Goal: Answer question/provide support: Share knowledge or assist other users

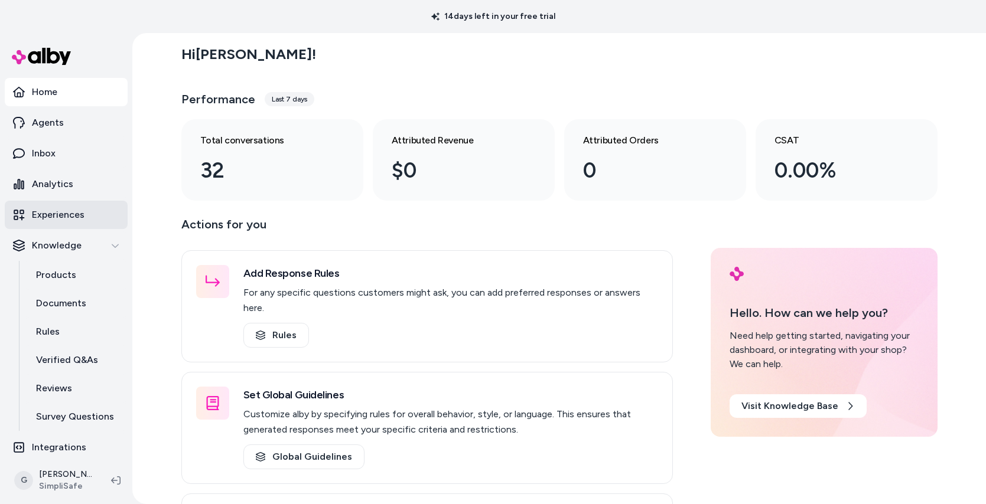
click at [58, 208] on p "Experiences" at bounding box center [58, 215] width 53 height 14
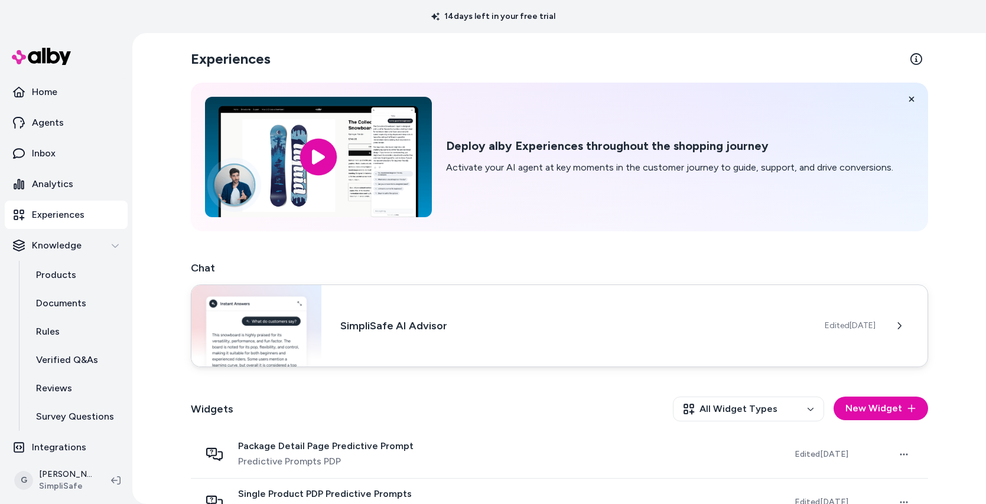
click at [445, 315] on div "SimpliSafe AI Advisor Edited [DATE]" at bounding box center [559, 326] width 737 height 83
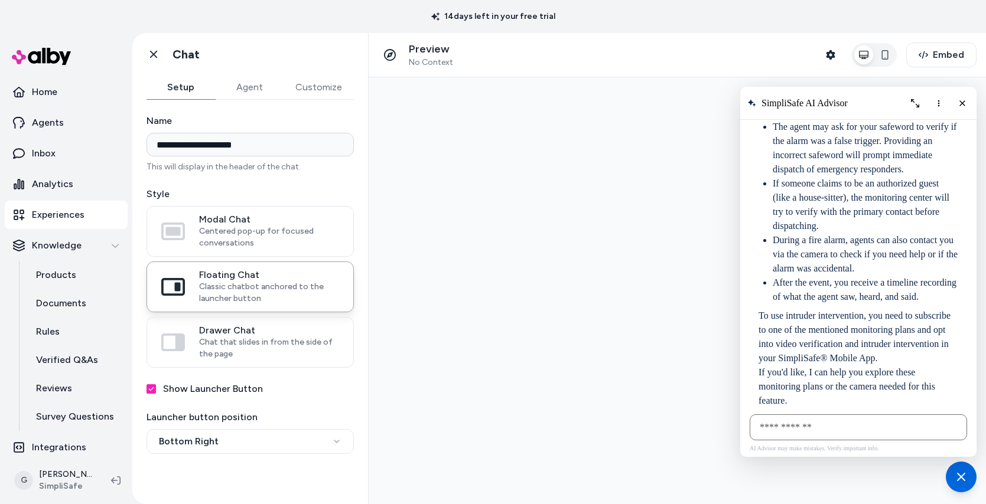
scroll to position [194, 0]
drag, startPoint x: 775, startPoint y: 283, endPoint x: 846, endPoint y: 327, distance: 83.6
click at [846, 275] on li "During a fire alarm, agents can also contact you via the camera to check if you…" at bounding box center [865, 254] width 185 height 43
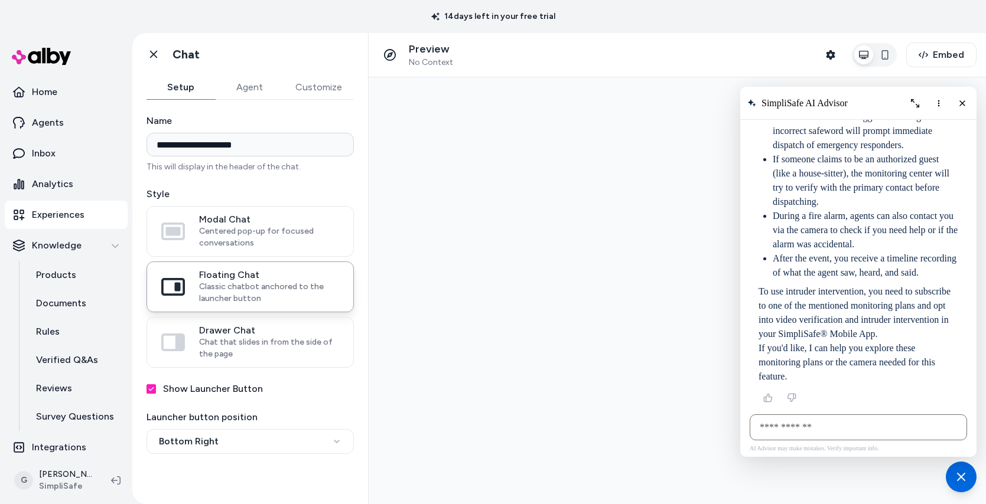
scroll to position [304, 0]
click at [818, 371] on p "If you'd like, I can help you explore these monitoring plans or the camera need…" at bounding box center [858, 362] width 200 height 43
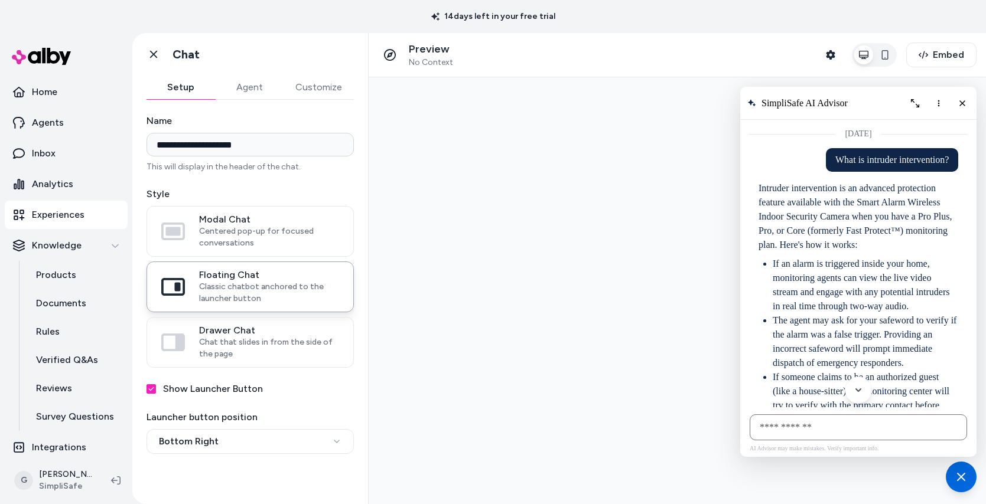
drag, startPoint x: 822, startPoint y: 377, endPoint x: 740, endPoint y: 188, distance: 206.4
click at [740, 188] on div "[DATE]" at bounding box center [858, 264] width 236 height 288
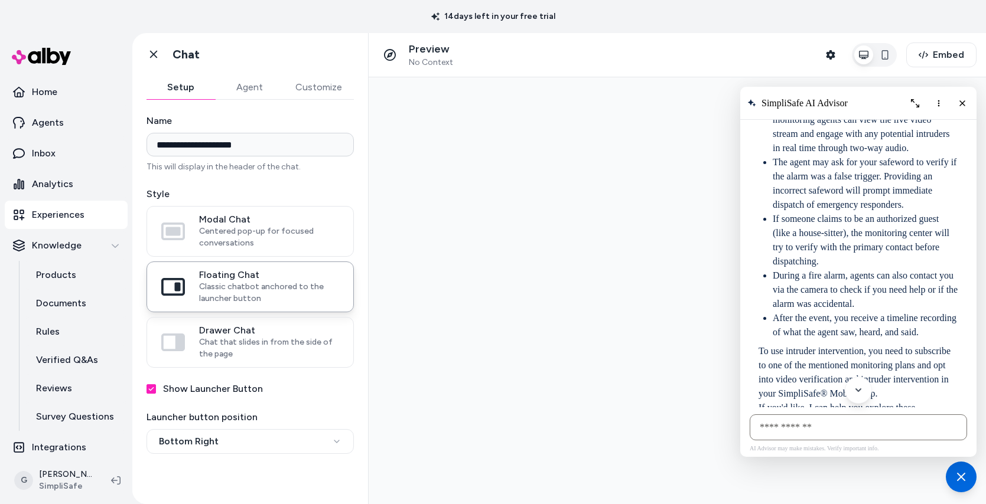
scroll to position [217, 0]
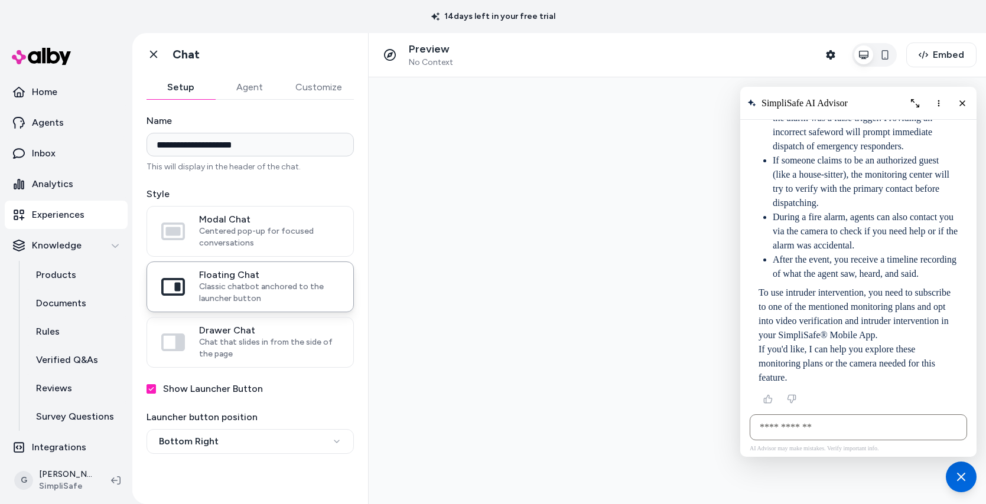
click at [867, 253] on li "During a fire alarm, agents can also contact you via the camera to check if you…" at bounding box center [865, 231] width 185 height 43
click at [855, 253] on li "During a fire alarm, agents can also contact you via the camera to check if you…" at bounding box center [865, 231] width 185 height 43
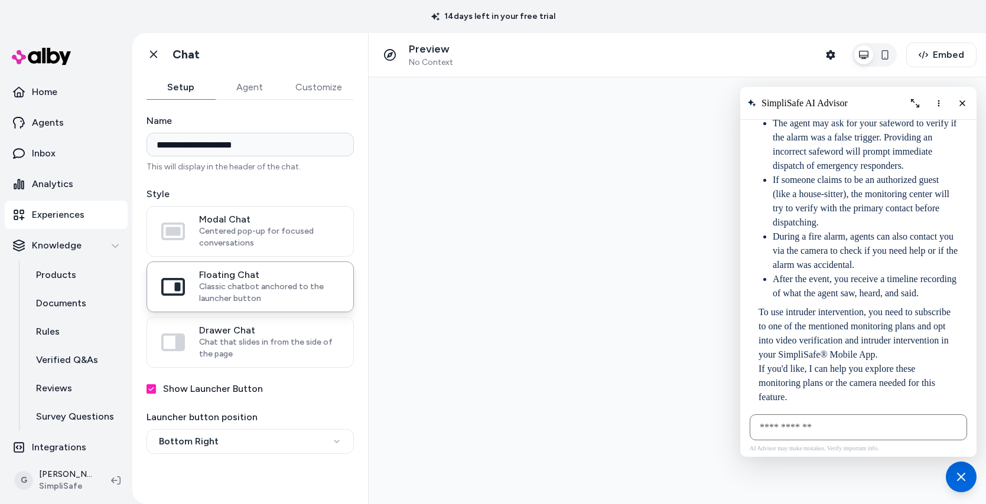
scroll to position [304, 0]
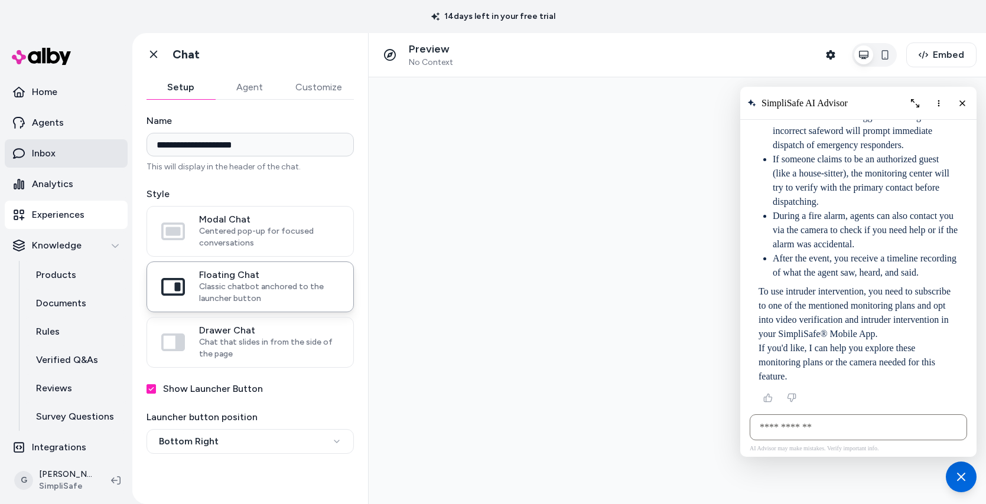
click at [57, 155] on link "Inbox" at bounding box center [66, 153] width 123 height 28
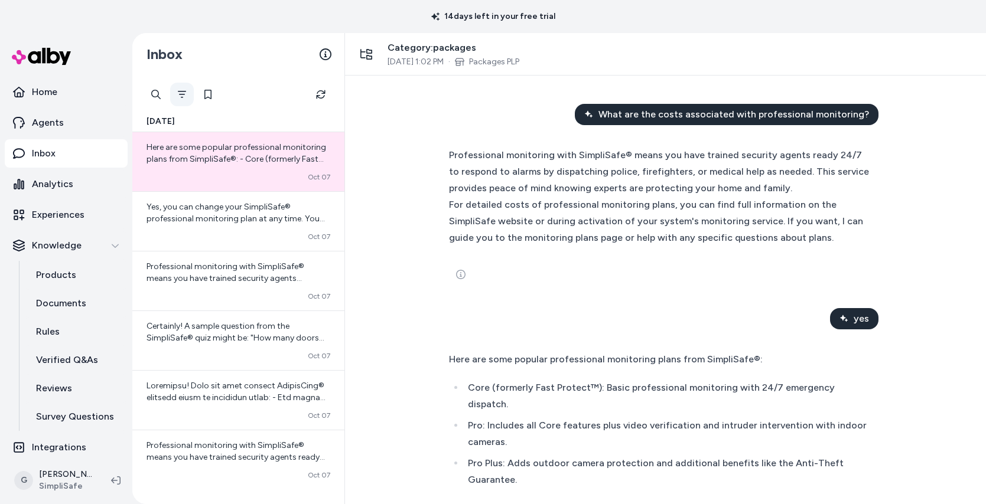
click at [180, 92] on icon "Filter" at bounding box center [181, 94] width 9 height 9
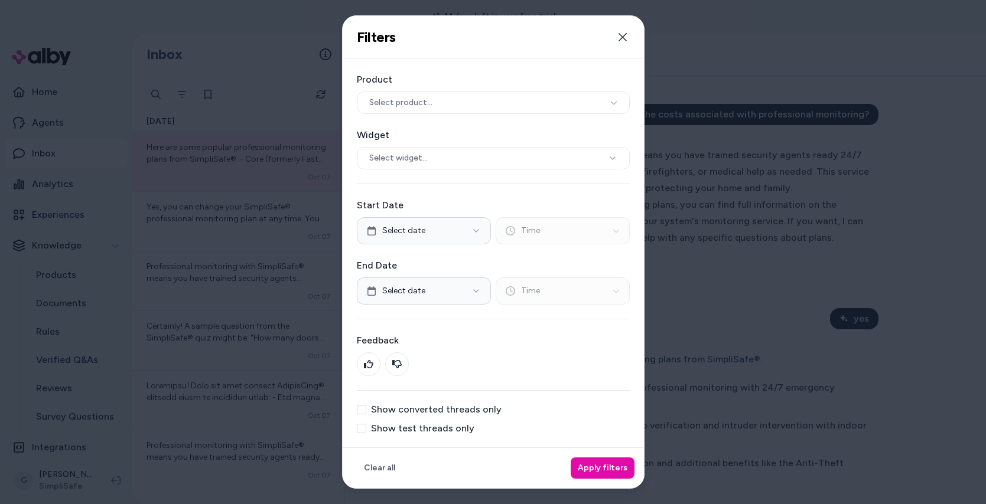
click at [365, 434] on div "Product Select product... Widget Select widget... Start Date Select date Time E…" at bounding box center [493, 252] width 301 height 389
click at [360, 431] on button "Show test threads only" at bounding box center [361, 428] width 9 height 9
click at [602, 469] on button "Apply filters" at bounding box center [603, 468] width 64 height 21
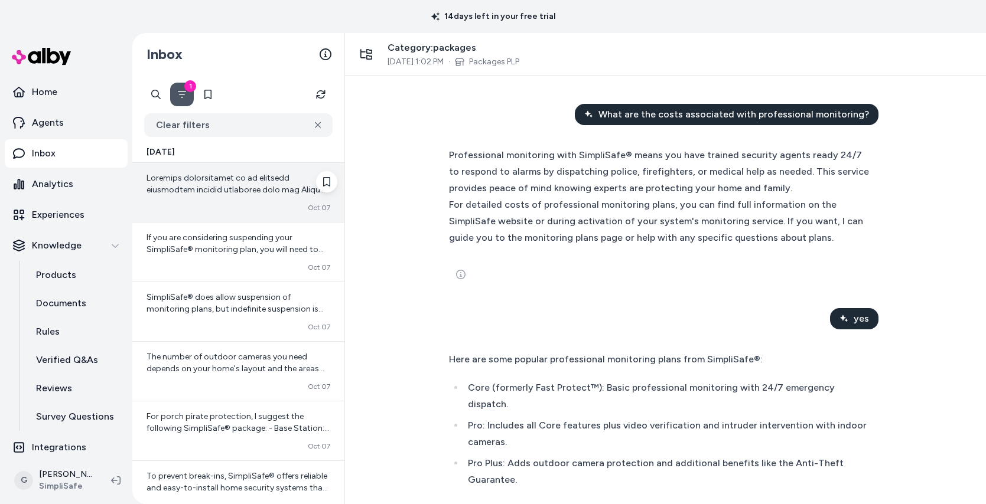
click at [255, 186] on span at bounding box center [237, 331] width 183 height 317
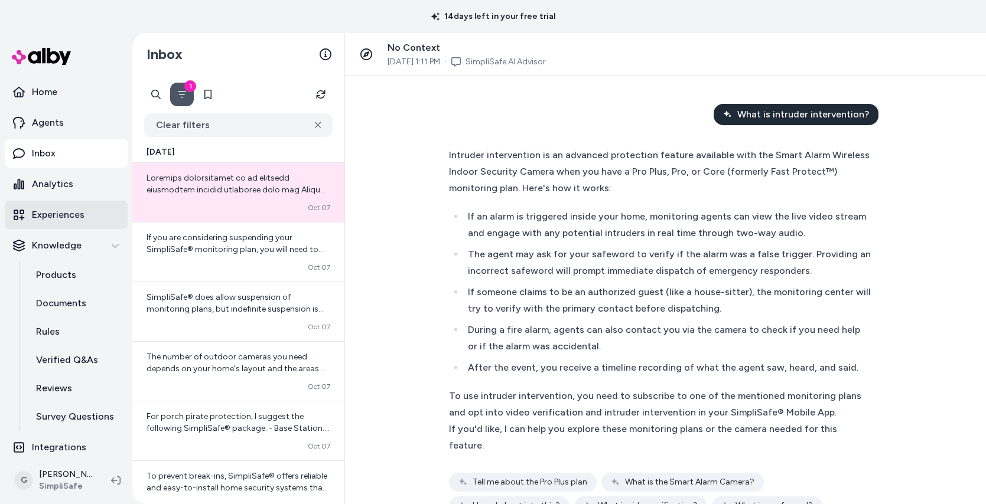
click at [45, 218] on p "Experiences" at bounding box center [58, 215] width 53 height 14
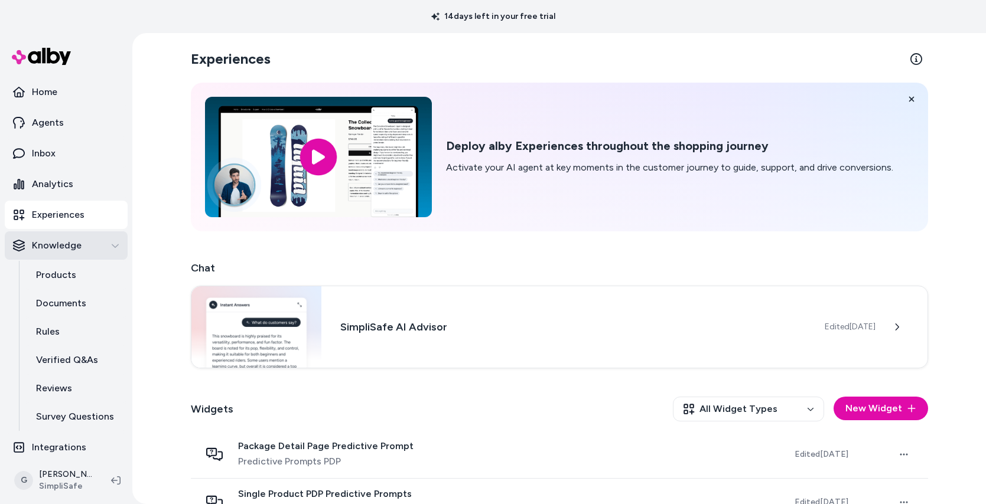
click at [44, 246] on p "Knowledge" at bounding box center [57, 246] width 50 height 14
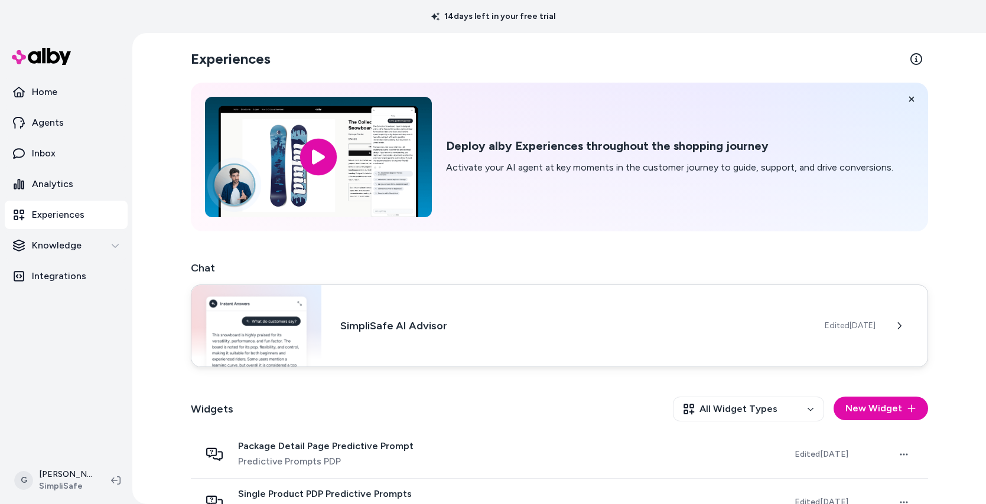
click at [451, 328] on h3 "SimpliSafe AI Advisor" at bounding box center [572, 326] width 465 height 17
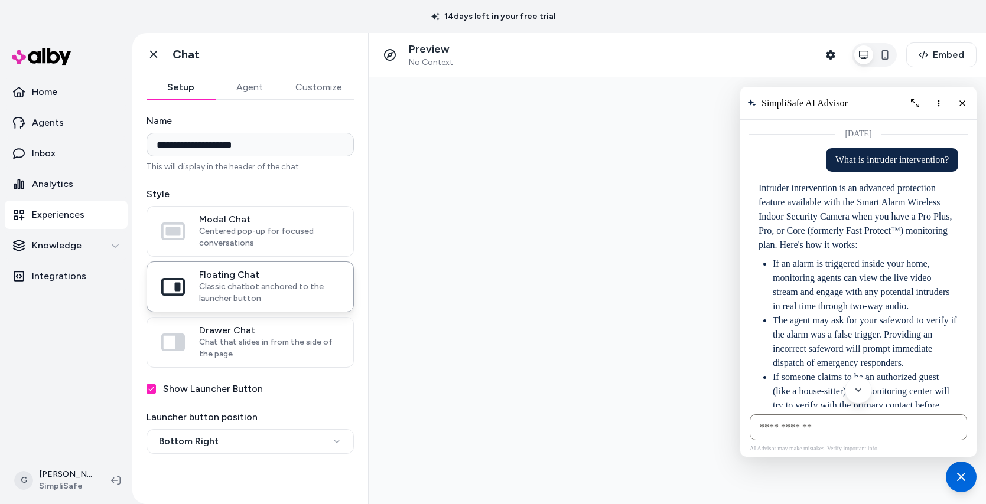
scroll to position [304, 0]
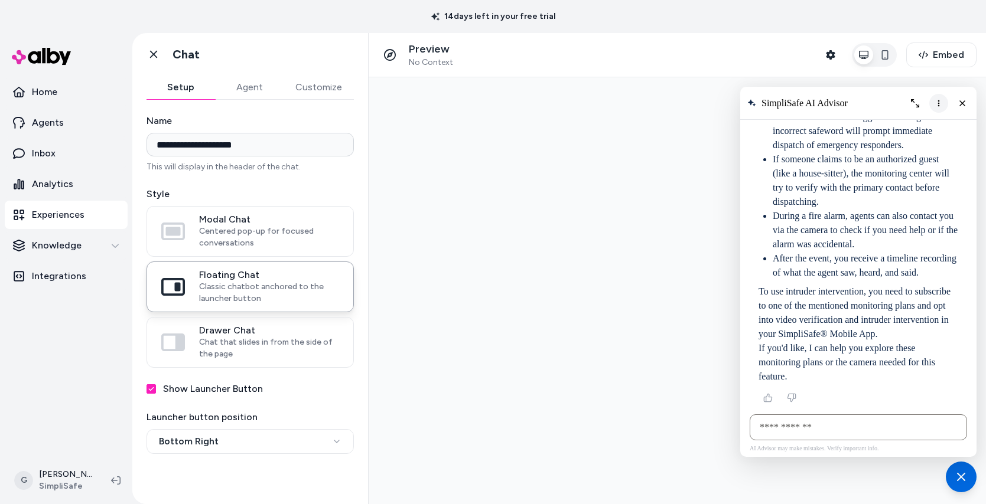
click at [941, 110] on button "More options" at bounding box center [938, 103] width 19 height 19
click at [925, 132] on button "Clear conversation" at bounding box center [891, 127] width 112 height 19
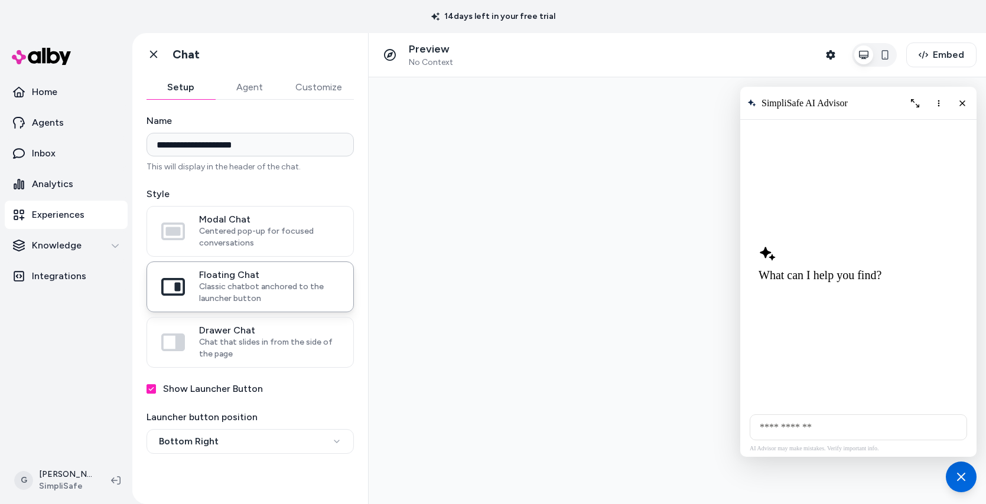
click at [791, 433] on input "AI Shopping Assistant" at bounding box center [857, 428] width 217 height 26
type input "**********"
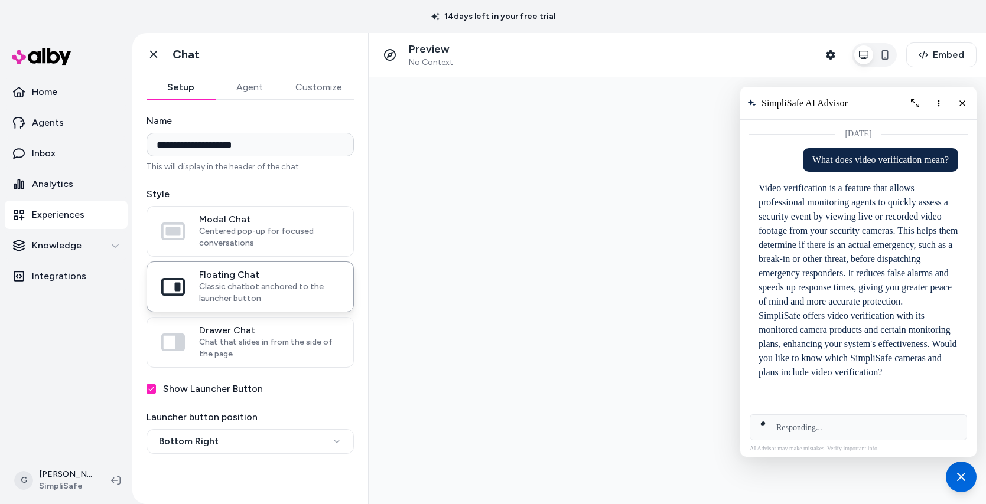
scroll to position [18, 0]
drag, startPoint x: 761, startPoint y: 184, endPoint x: 850, endPoint y: 474, distance: 304.1
click at [850, 474] on div at bounding box center [677, 290] width 617 height 427
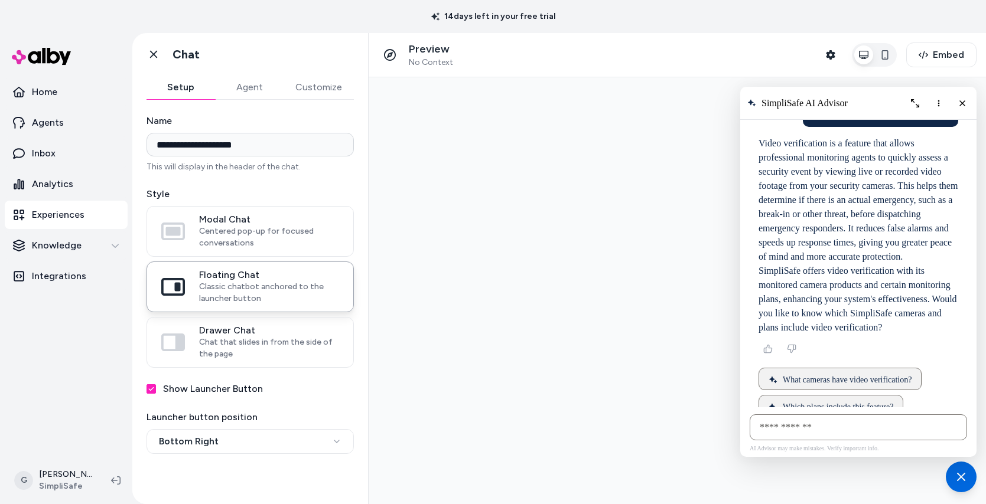
scroll to position [0, 0]
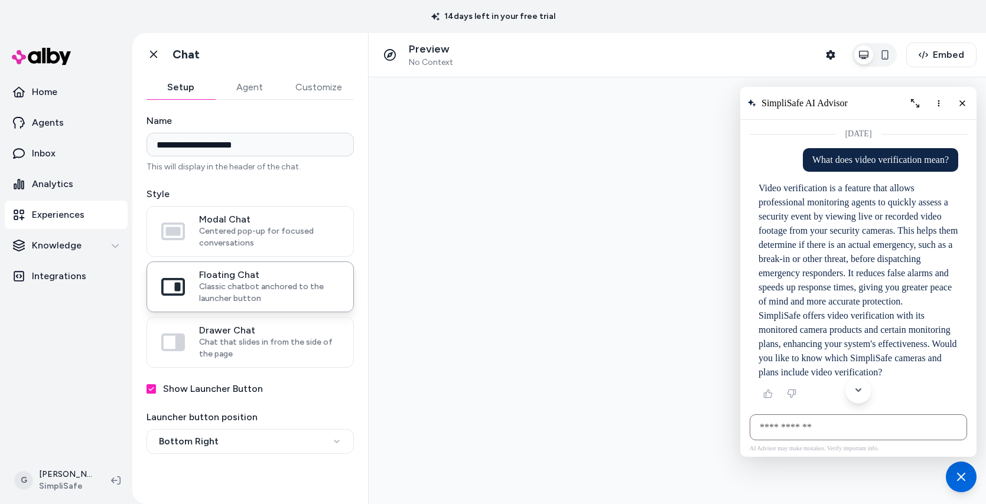
drag, startPoint x: 821, startPoint y: 228, endPoint x: 751, endPoint y: 206, distance: 73.0
click at [751, 206] on div "AI Shopping Assistant" at bounding box center [858, 349] width 219 height 403
click at [44, 157] on p "Inbox" at bounding box center [44, 153] width 24 height 14
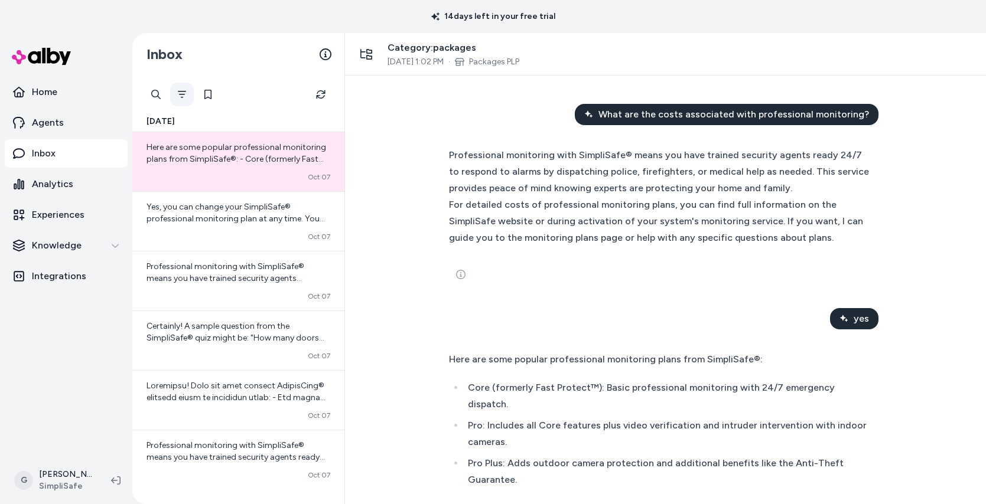
click at [187, 89] on button "Filter" at bounding box center [182, 95] width 24 height 24
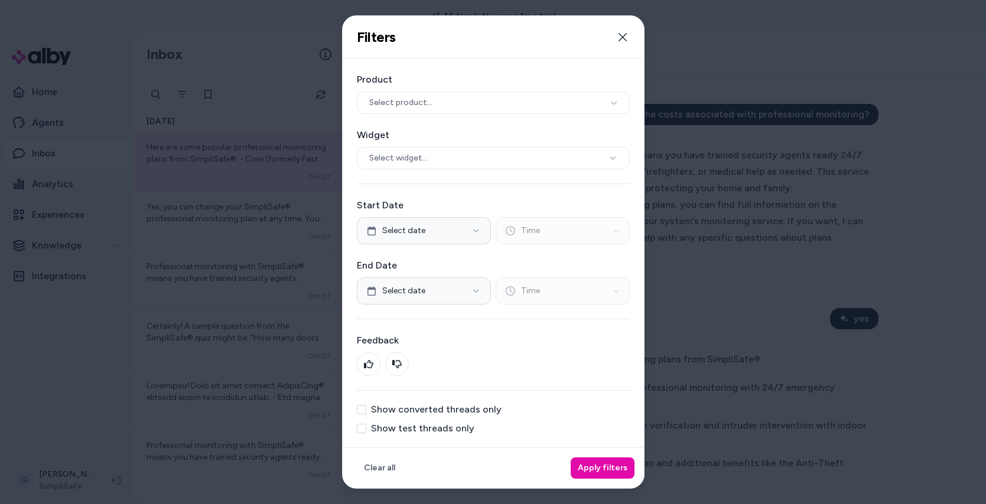
click at [403, 429] on label "Show test threads only" at bounding box center [422, 428] width 103 height 9
click at [366, 429] on button "Show test threads only" at bounding box center [361, 428] width 9 height 9
click at [597, 474] on button "Apply filters" at bounding box center [603, 468] width 64 height 21
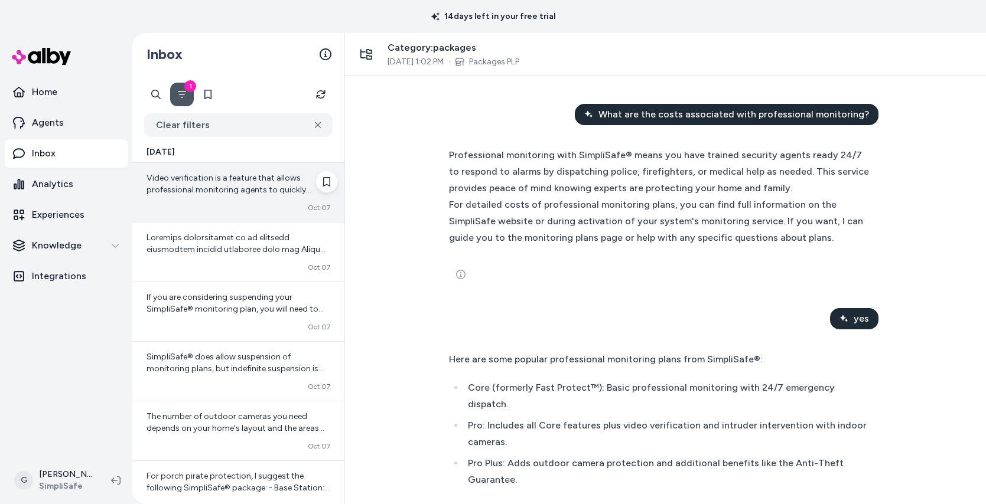
click at [231, 189] on span "Video verification is a feature that allows professional monitoring agents to q…" at bounding box center [237, 260] width 183 height 175
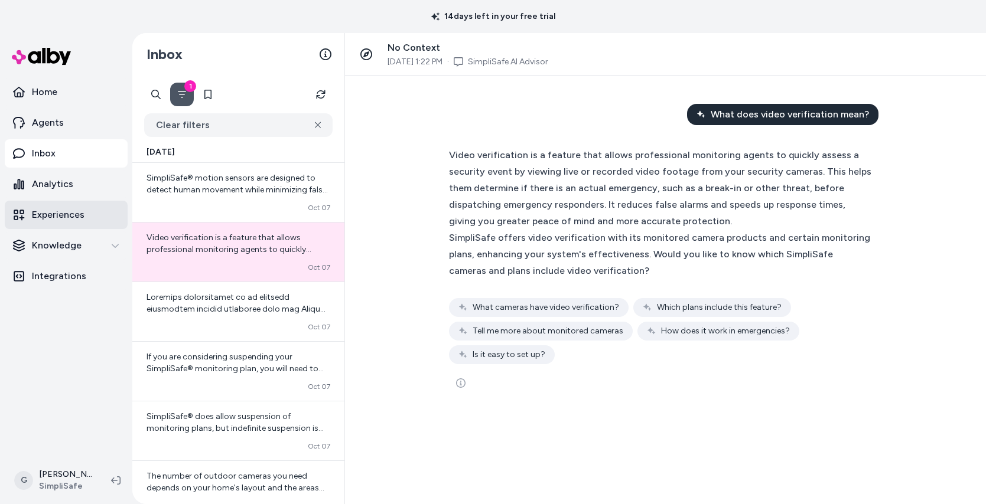
click at [57, 215] on p "Experiences" at bounding box center [58, 215] width 53 height 14
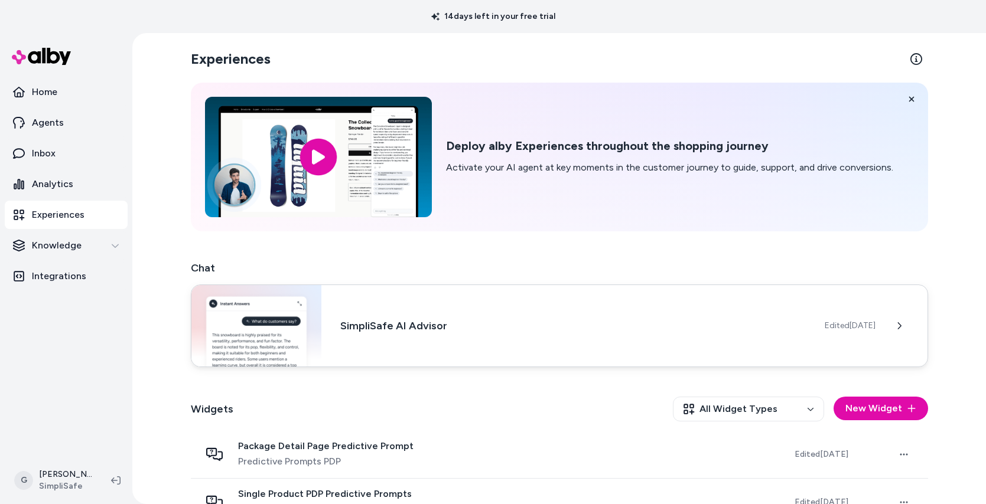
click at [389, 327] on h3 "SimpliSafe AI Advisor" at bounding box center [572, 326] width 465 height 17
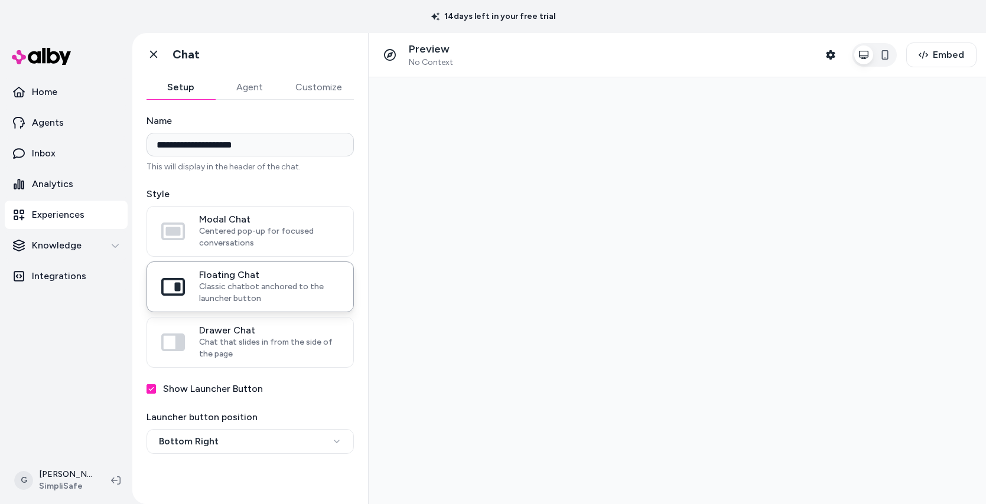
click at [739, 334] on div at bounding box center [677, 290] width 617 height 427
click at [835, 54] on icon "button" at bounding box center [830, 54] width 9 height 9
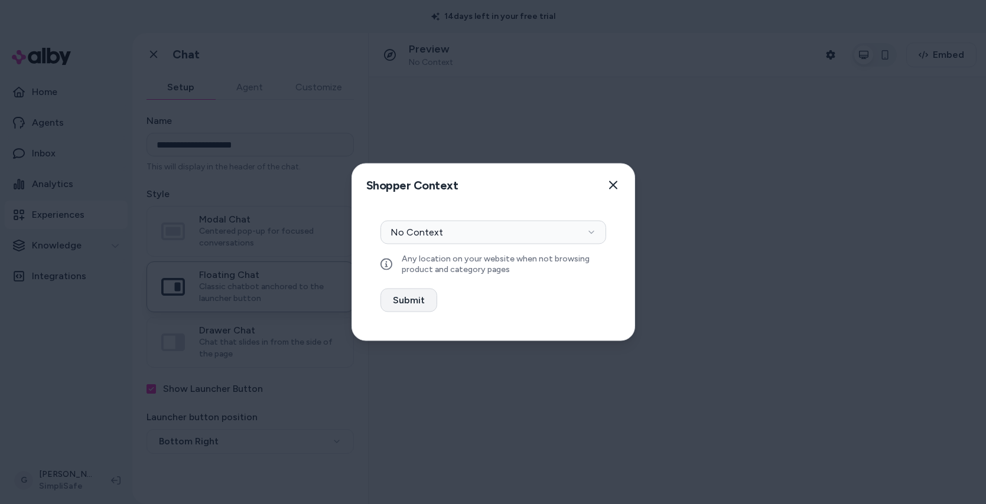
click at [421, 299] on button "Submit" at bounding box center [408, 301] width 57 height 24
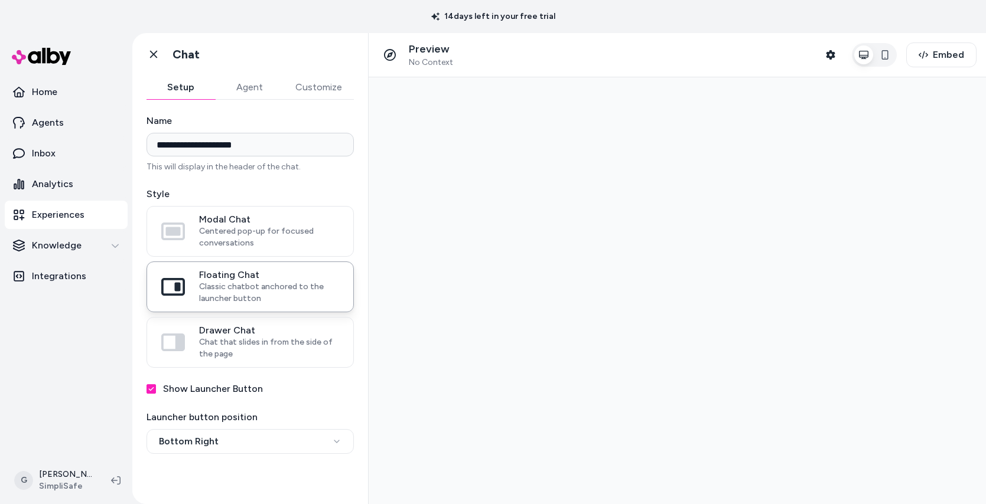
click at [773, 295] on div at bounding box center [677, 290] width 617 height 427
click at [303, 86] on button "Customize" at bounding box center [318, 88] width 70 height 24
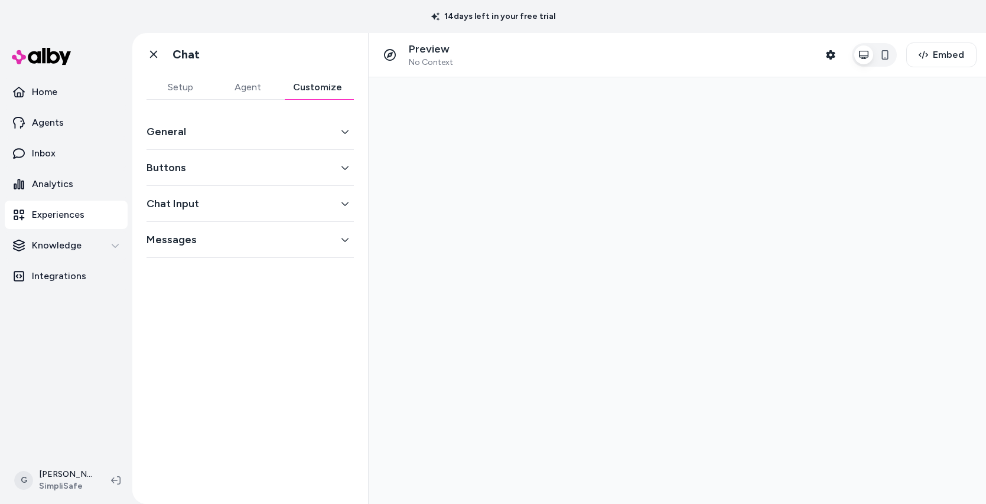
click at [279, 118] on div "General" at bounding box center [249, 132] width 207 height 36
click at [176, 84] on button "Setup" at bounding box center [179, 88] width 67 height 24
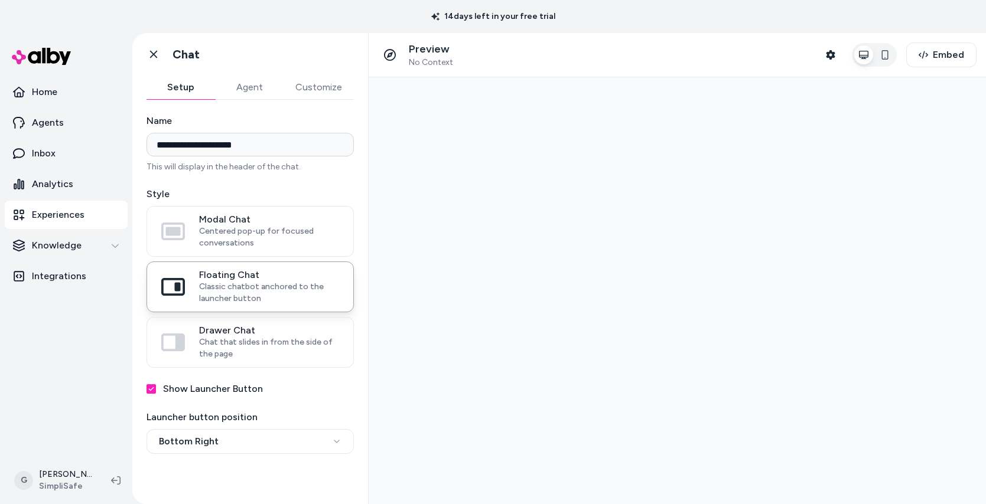
click at [784, 186] on div at bounding box center [677, 290] width 617 height 427
click at [150, 47] on link "Go back" at bounding box center [154, 55] width 24 height 24
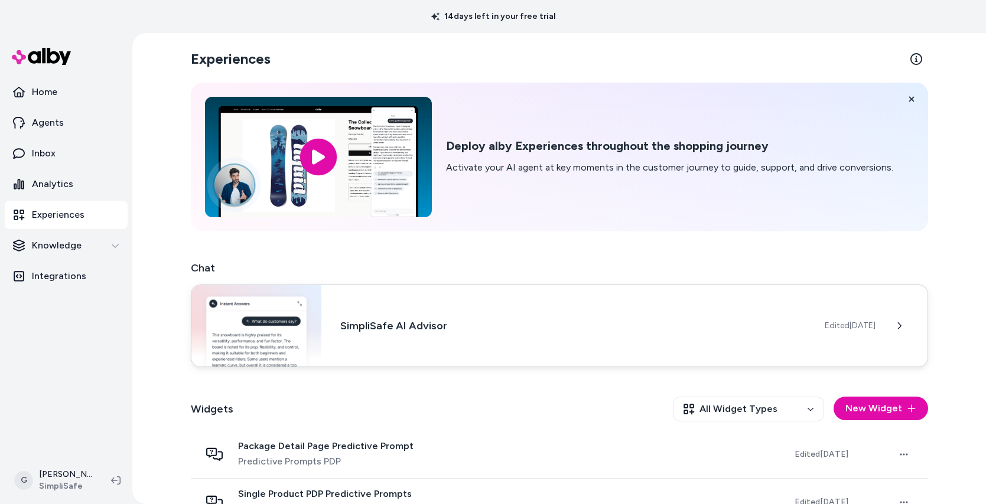
click at [447, 320] on h3 "SimpliSafe AI Advisor" at bounding box center [572, 326] width 465 height 17
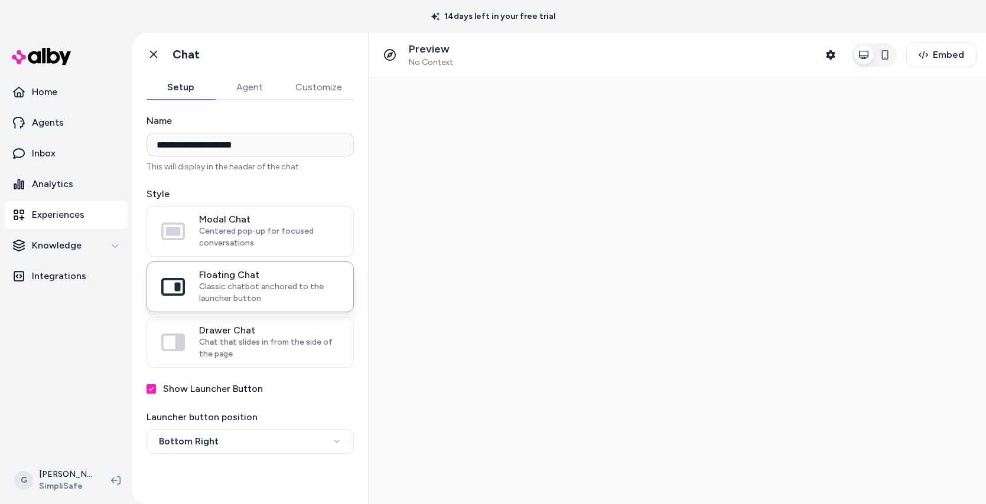
click at [447, 320] on div at bounding box center [677, 290] width 617 height 427
click at [237, 265] on label "Floating Chat Classic chatbot anchored to the launcher button" at bounding box center [250, 287] width 206 height 50
click at [0, 0] on button "Floating Chat Classic chatbot anchored to the launcher button" at bounding box center [0, 0] width 0 height 0
click at [835, 49] on button "Shopper Context" at bounding box center [831, 55] width 24 height 24
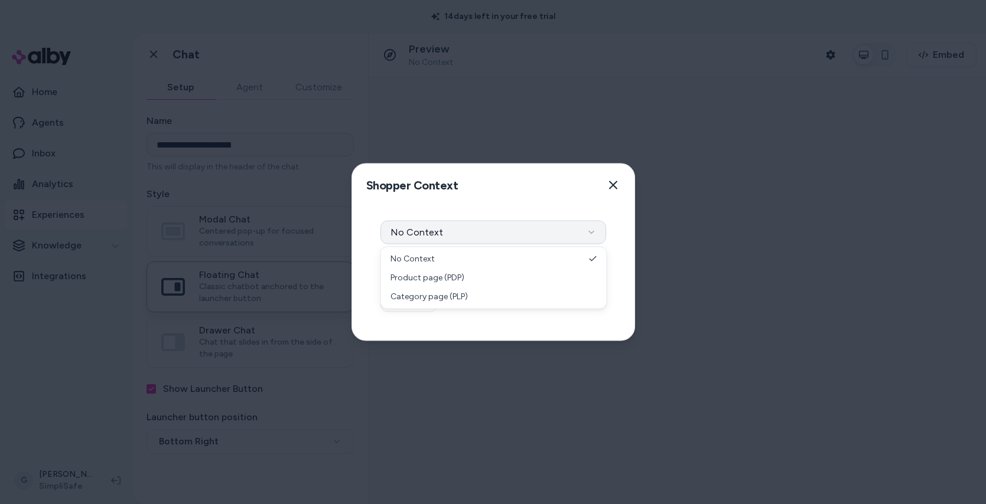
click at [460, 228] on button "No Context" at bounding box center [493, 233] width 226 height 24
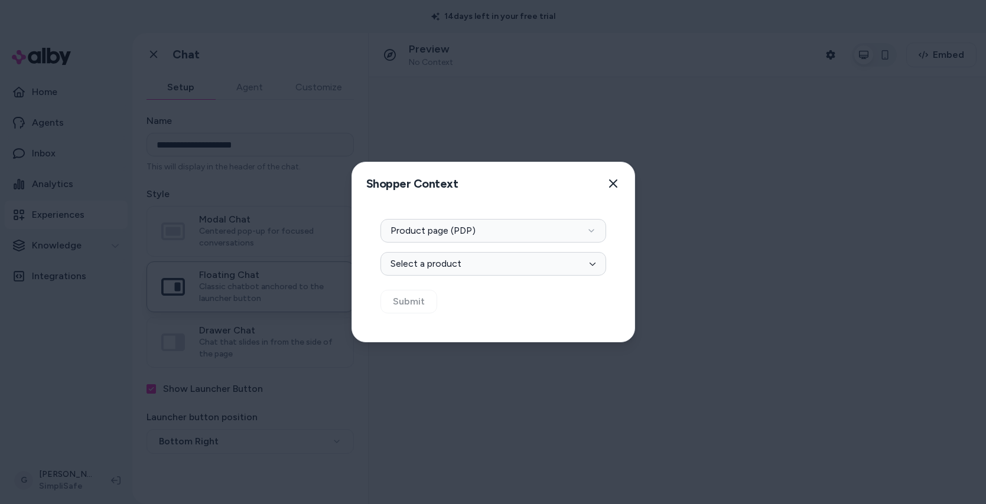
click at [418, 281] on div "Context Type Product page (PDP) Select Product Select a product Submit" at bounding box center [493, 273] width 282 height 137
click at [422, 268] on button "Select a product" at bounding box center [493, 264] width 226 height 24
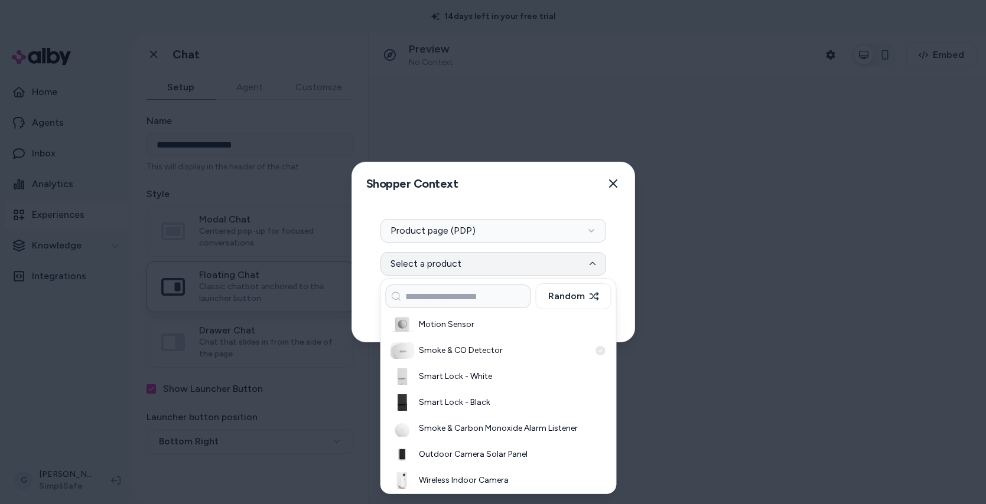
click at [425, 358] on div "Smoke & CO Detector" at bounding box center [499, 351] width 226 height 26
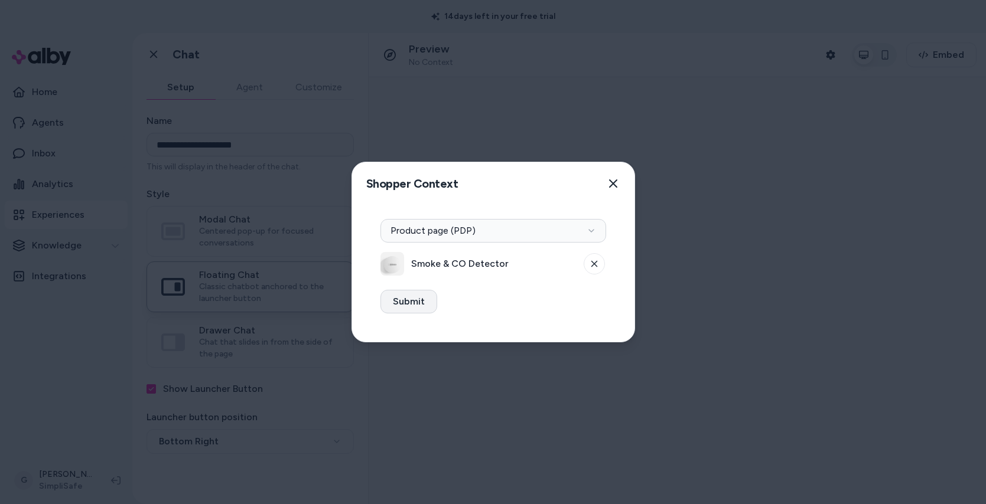
click at [394, 296] on button "Submit" at bounding box center [408, 302] width 57 height 24
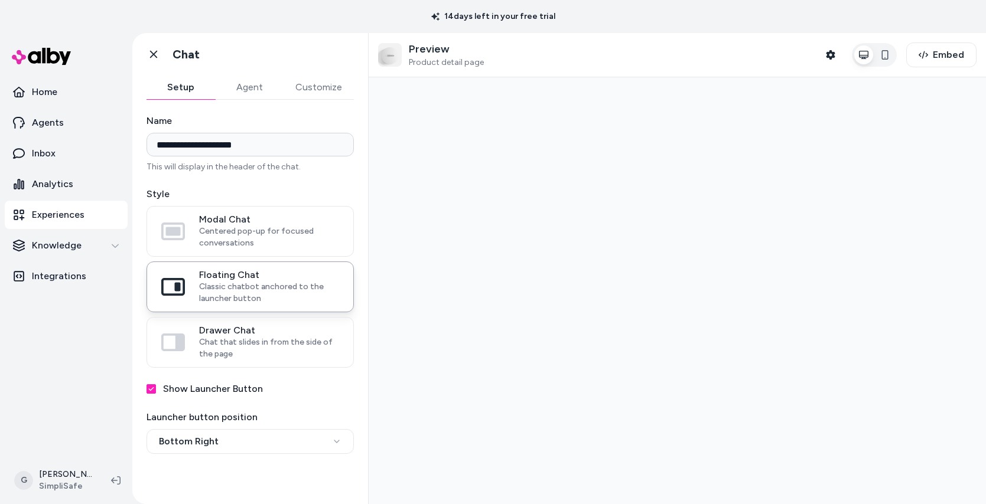
click at [809, 208] on div at bounding box center [677, 290] width 617 height 427
click at [838, 67] on div "Preview Product detail page Shopper Context Embed" at bounding box center [677, 55] width 617 height 44
click at [835, 58] on icon "button" at bounding box center [830, 54] width 9 height 9
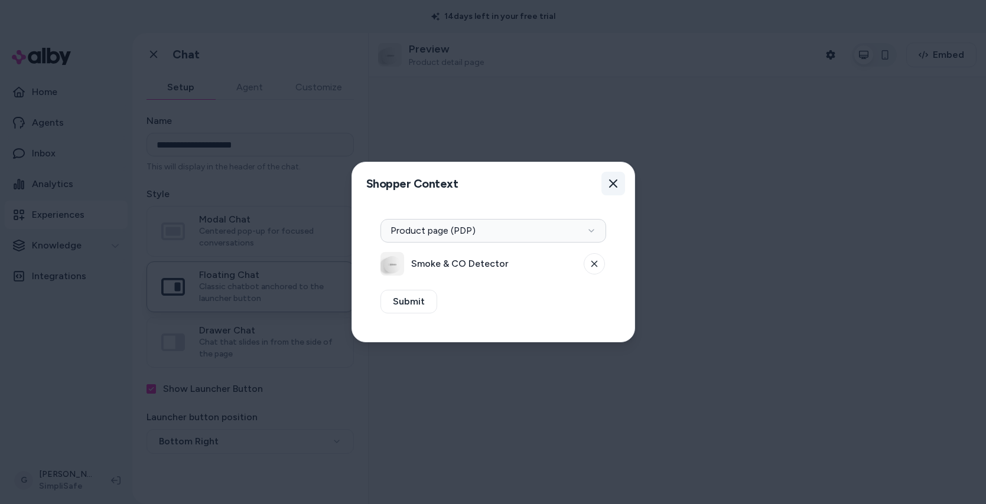
click at [613, 180] on icon "button" at bounding box center [612, 183] width 9 height 9
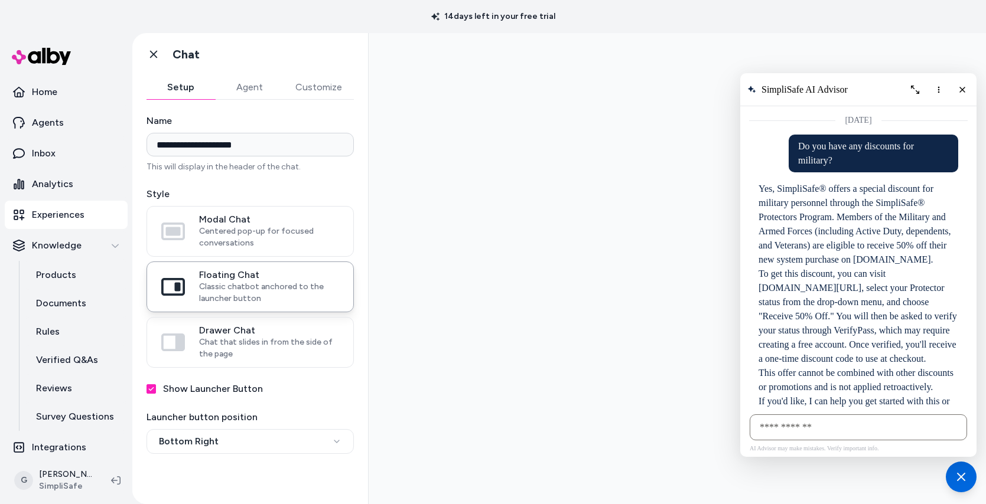
scroll to position [753, 0]
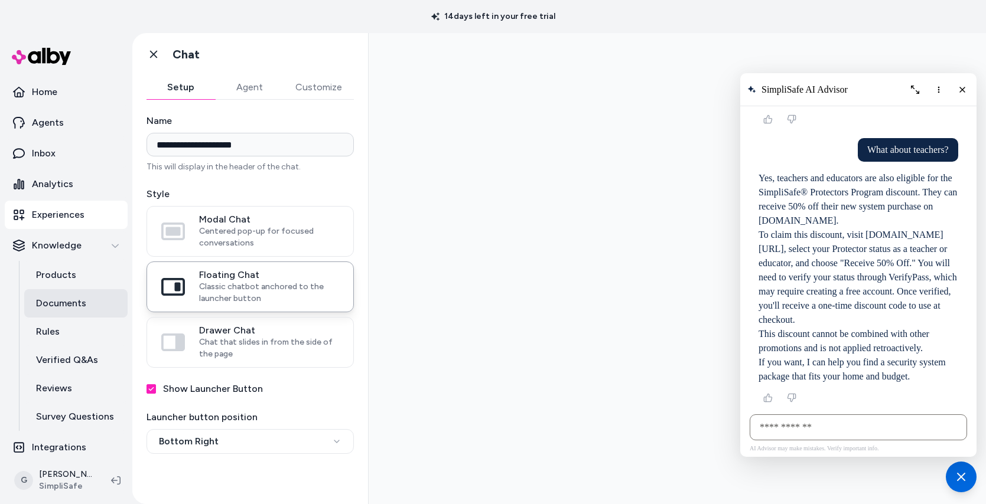
click at [48, 307] on p "Documents" at bounding box center [61, 303] width 50 height 14
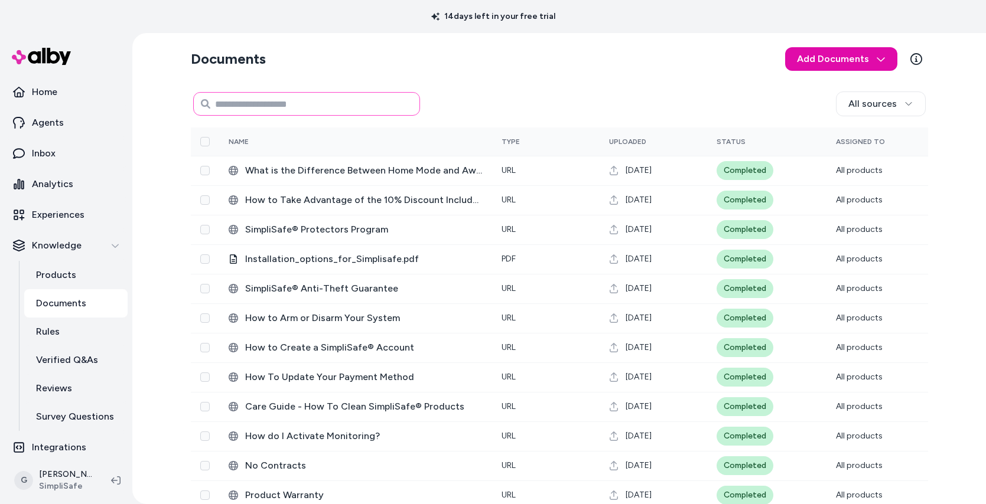
click at [297, 106] on input at bounding box center [306, 104] width 227 height 24
paste input "**********"
type input "**********"
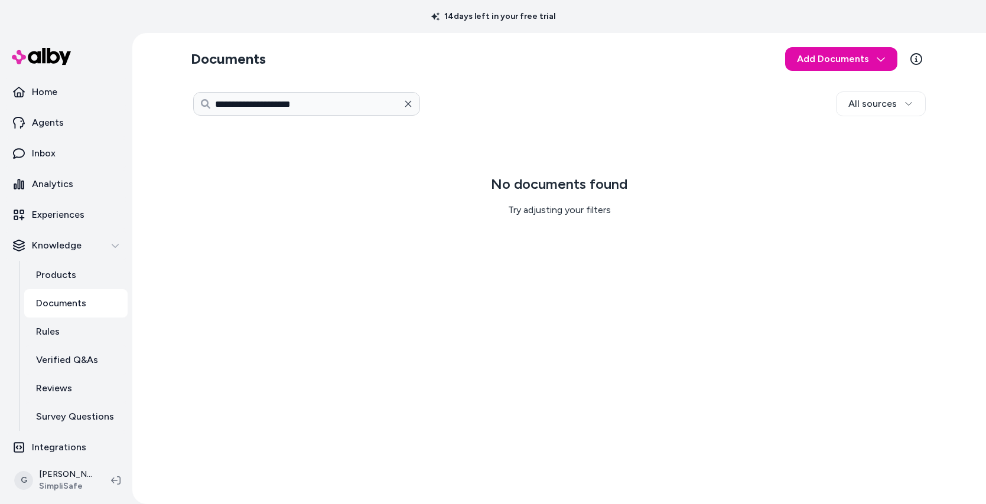
click at [410, 106] on icon "button" at bounding box center [408, 104] width 6 height 6
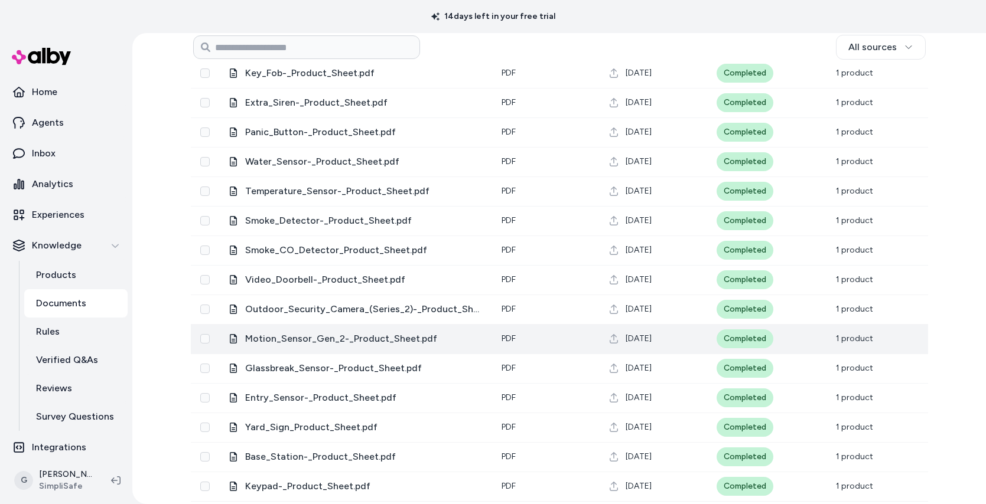
scroll to position [695, 0]
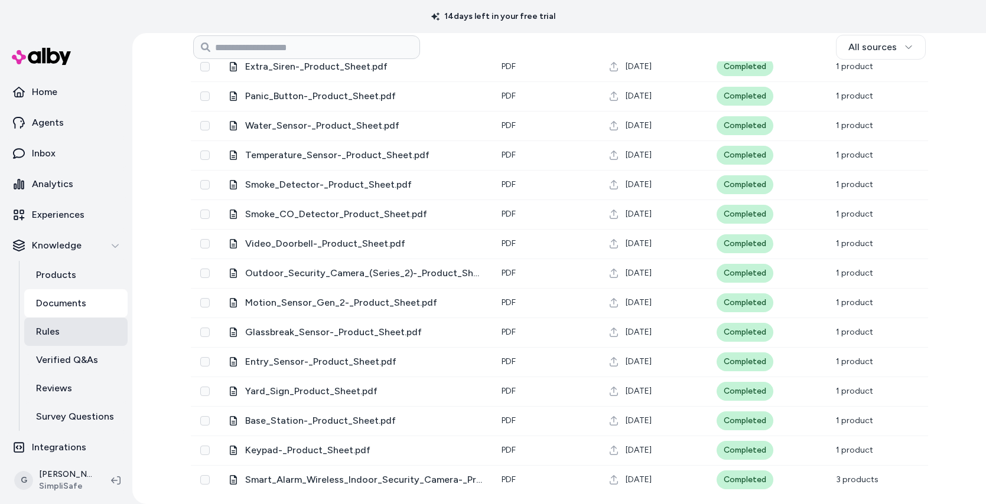
click at [54, 338] on p "Rules" at bounding box center [48, 332] width 24 height 14
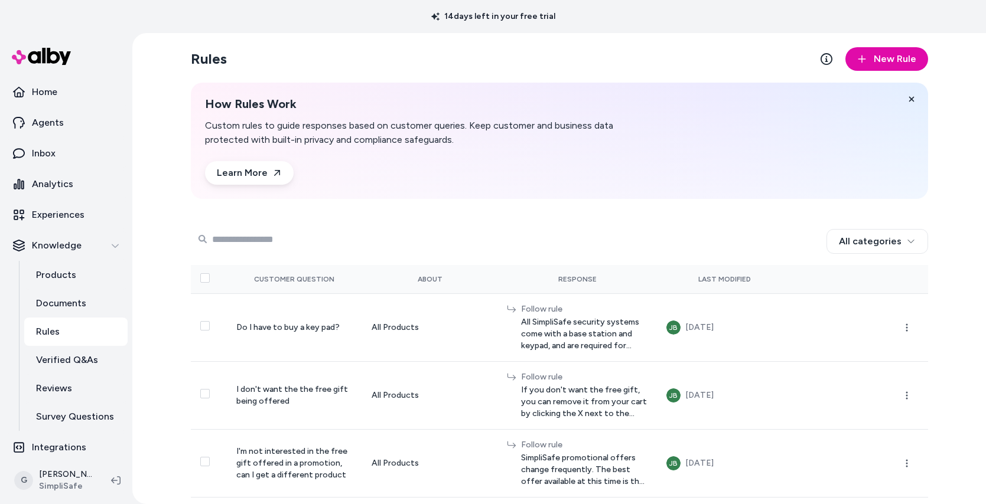
click at [230, 241] on input "Search Products" at bounding box center [287, 239] width 189 height 24
paste input "**********"
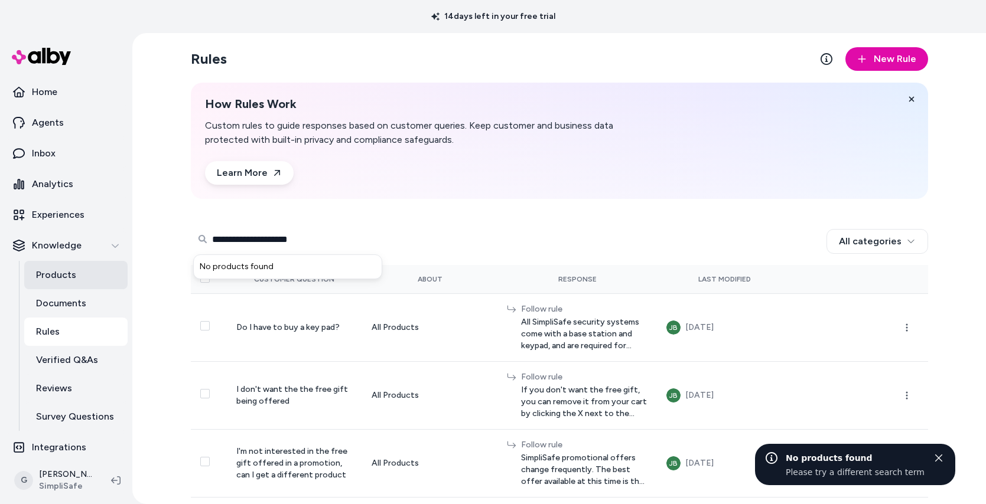
type input "**********"
click at [66, 276] on p "Products" at bounding box center [56, 275] width 40 height 14
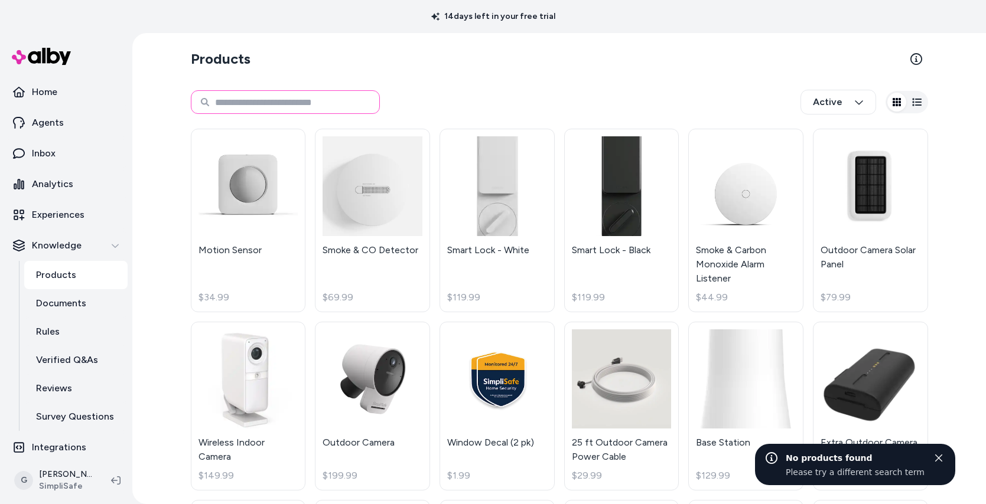
click at [318, 90] on input at bounding box center [285, 102] width 189 height 24
paste input "**********"
type input "**********"
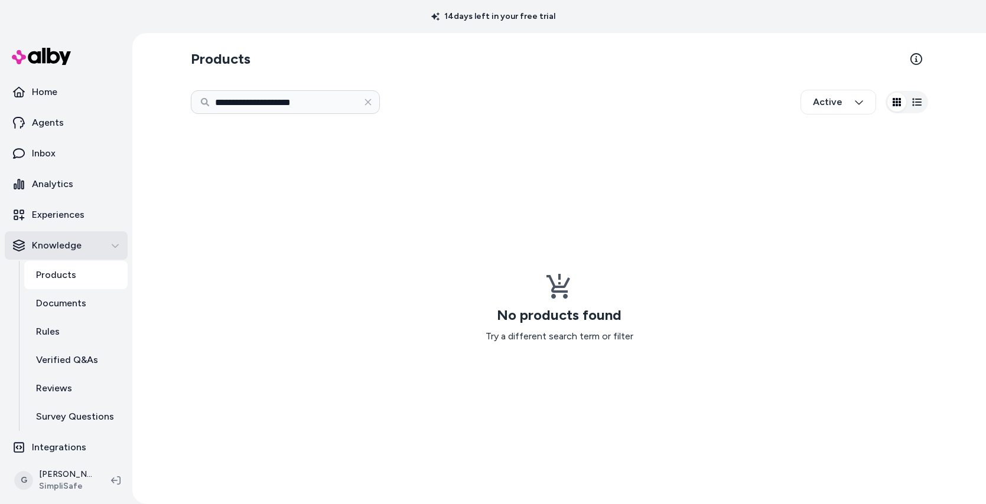
click at [40, 245] on p "Knowledge" at bounding box center [57, 246] width 50 height 14
click at [37, 242] on p "Knowledge" at bounding box center [57, 246] width 50 height 14
click at [48, 327] on p "Rules" at bounding box center [48, 332] width 24 height 14
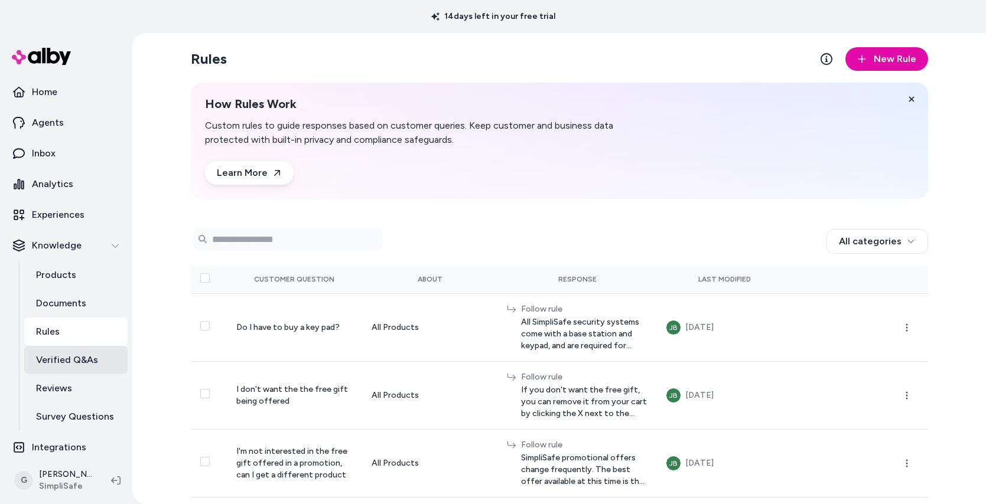
click at [64, 354] on p "Verified Q&As" at bounding box center [67, 360] width 62 height 14
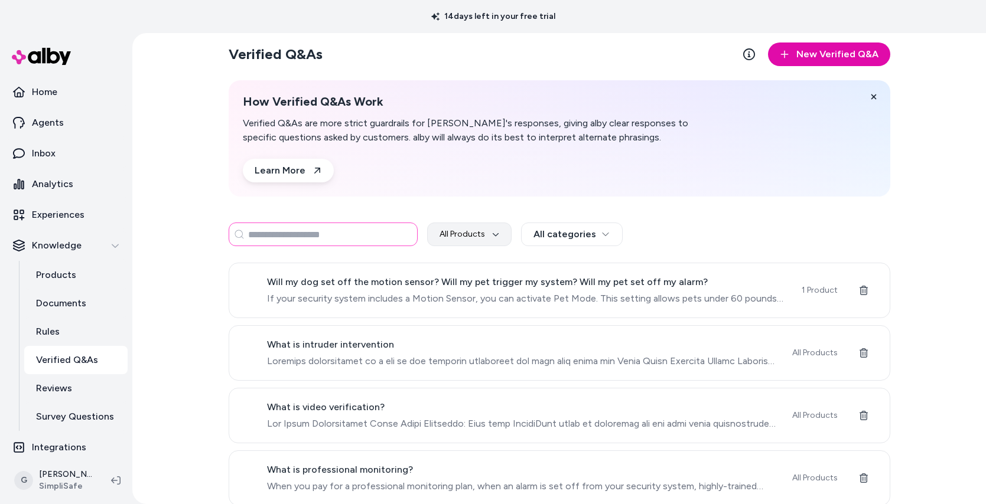
click at [263, 239] on input at bounding box center [323, 235] width 189 height 24
paste input "**********"
type input "**********"
click at [339, 299] on span at bounding box center [522, 299] width 511 height 14
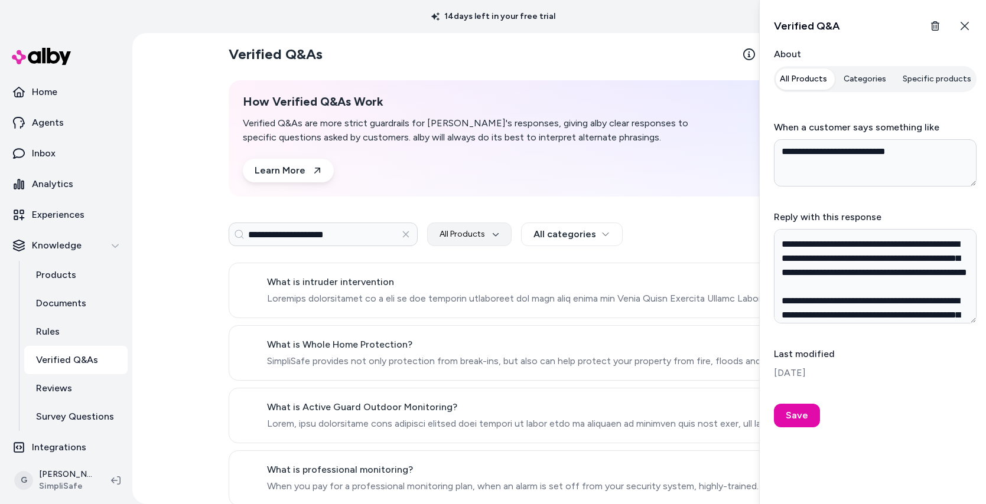
scroll to position [441, 0]
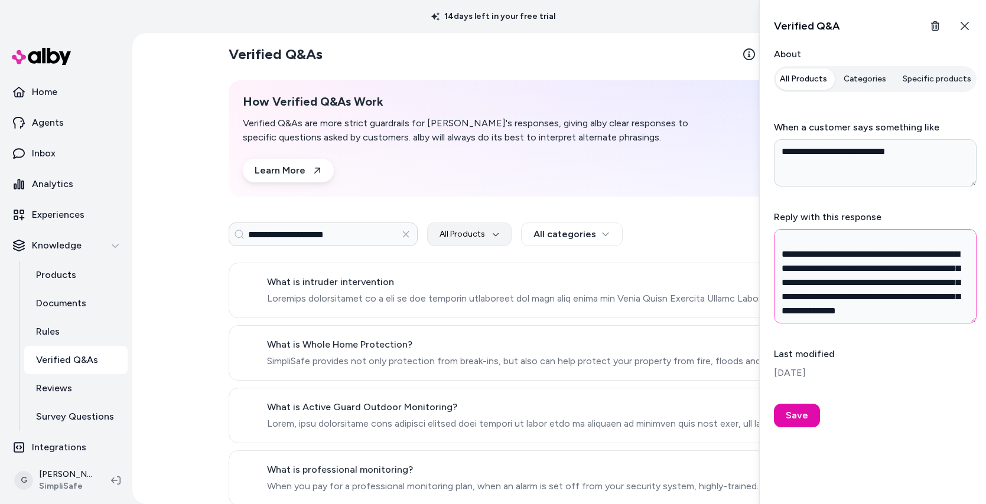
click at [859, 257] on textarea "Reply with this response" at bounding box center [875, 276] width 203 height 94
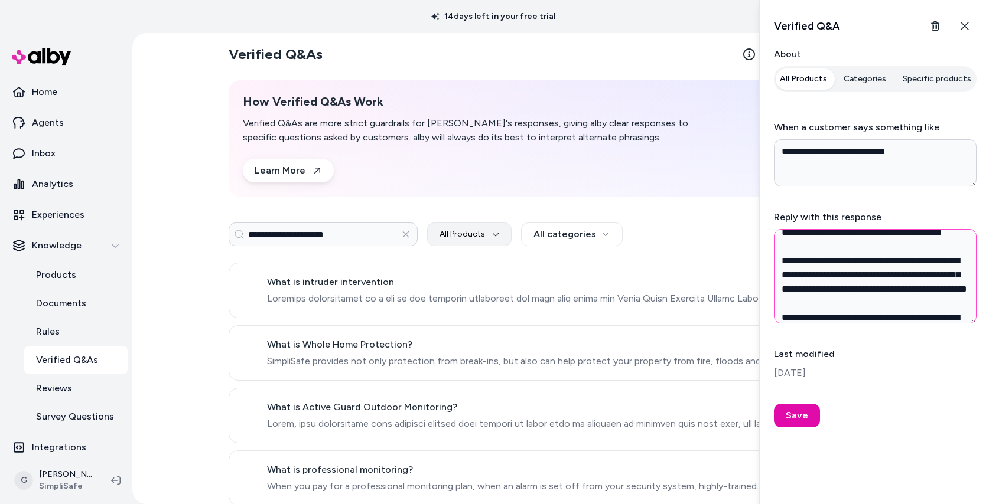
scroll to position [0, 0]
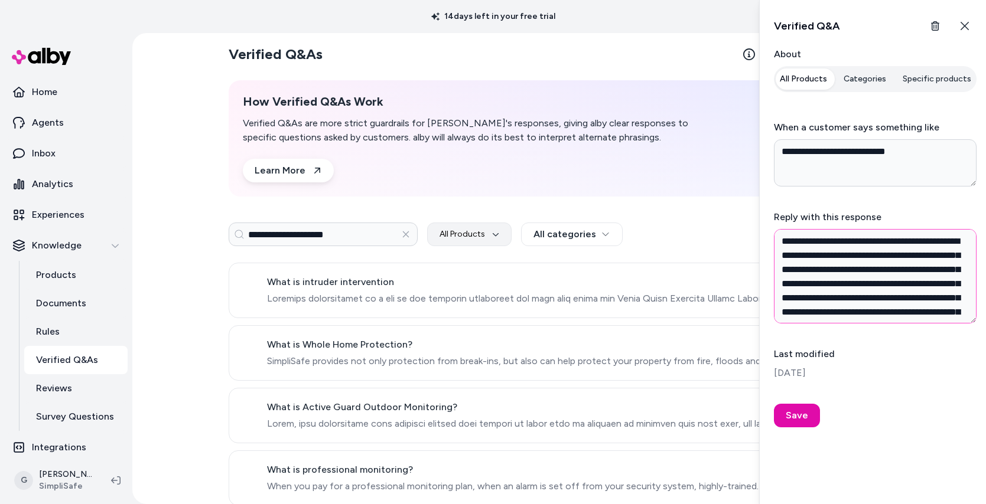
click at [856, 276] on textarea "Reply with this response" at bounding box center [875, 276] width 203 height 94
type textarea "*"
click at [296, 229] on input "**********" at bounding box center [323, 235] width 189 height 24
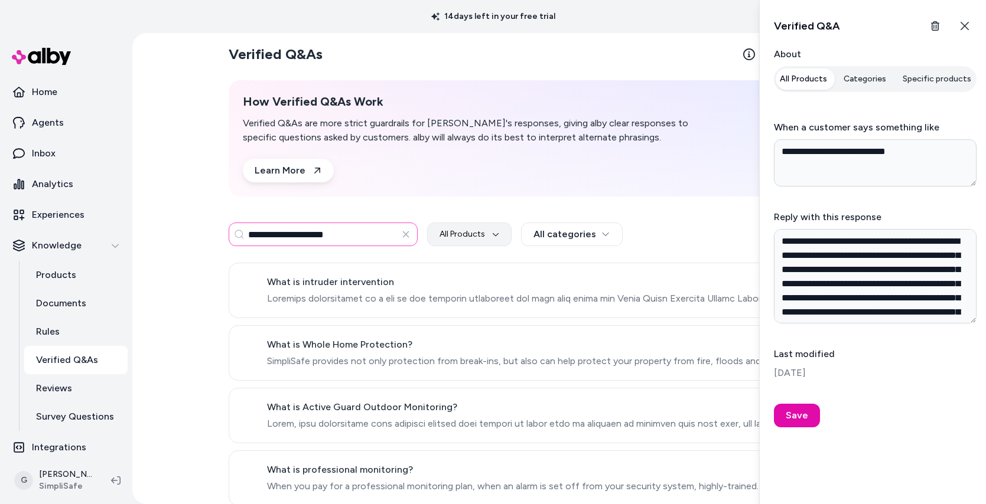
click at [296, 229] on input "**********" at bounding box center [323, 235] width 189 height 24
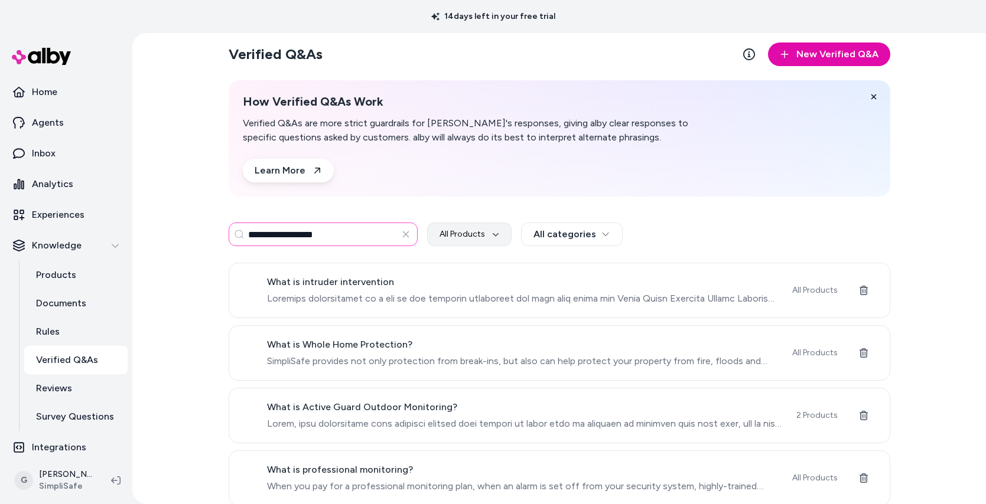
type input "**********"
click at [336, 285] on span "What is video verification?" at bounding box center [522, 282] width 511 height 14
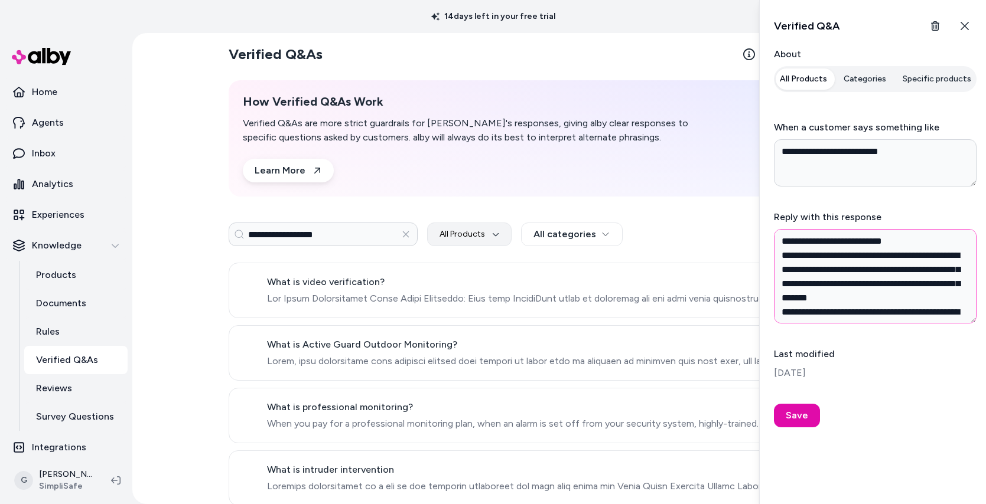
click at [858, 292] on textarea "Reply with this response" at bounding box center [875, 276] width 203 height 94
click at [781, 242] on textarea "Reply with this response" at bounding box center [875, 276] width 203 height 94
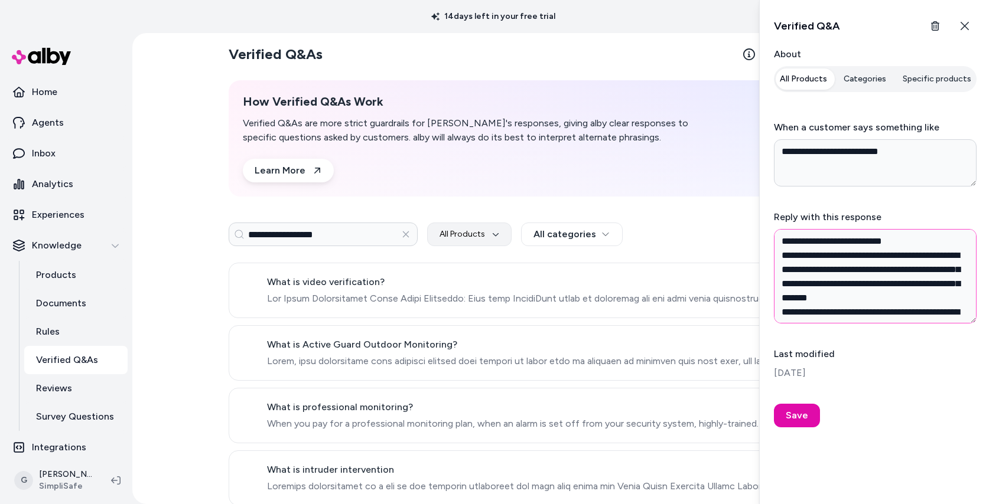
scroll to position [483, 0]
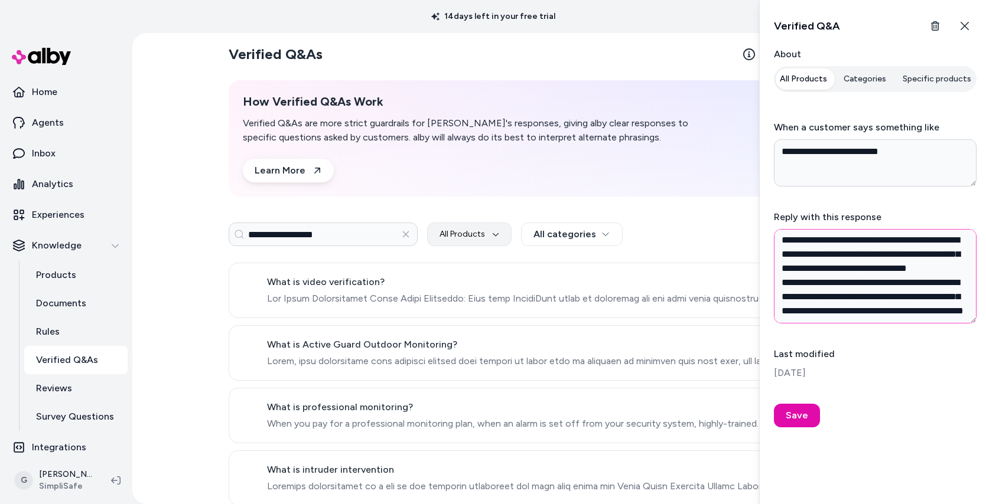
drag, startPoint x: 781, startPoint y: 242, endPoint x: 851, endPoint y: 467, distance: 235.7
click at [851, 467] on div "**********" at bounding box center [872, 252] width 227 height 504
type textarea "*"
click at [249, 234] on input "**********" at bounding box center [323, 235] width 189 height 24
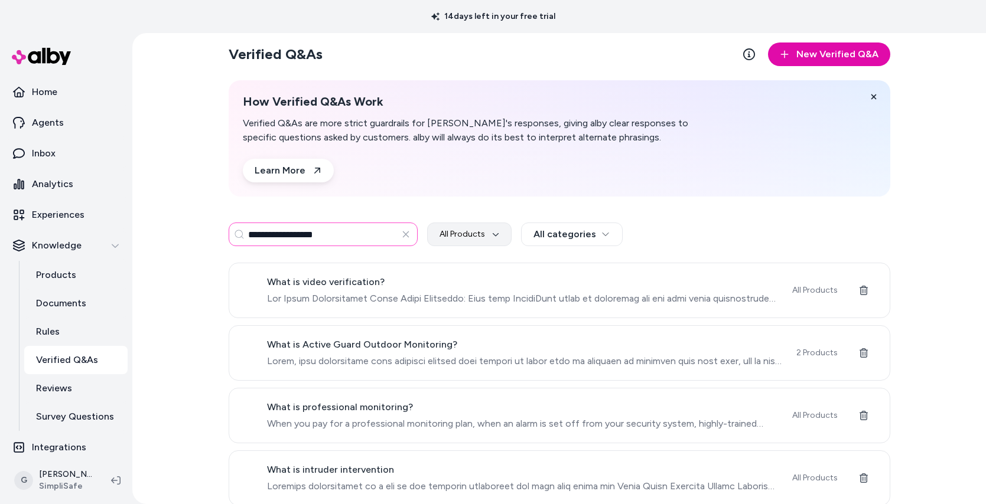
click at [249, 234] on input "**********" at bounding box center [323, 235] width 189 height 24
paste input "*****"
type input "**********"
click at [355, 294] on span "Our security agents are ready 24/7 to request dispatch in the event of a break-…" at bounding box center [522, 299] width 511 height 14
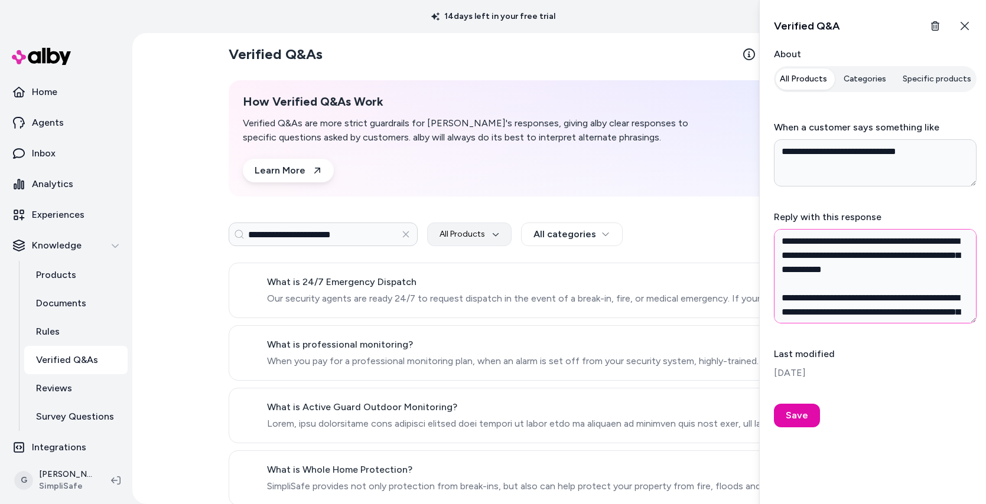
scroll to position [15, 0]
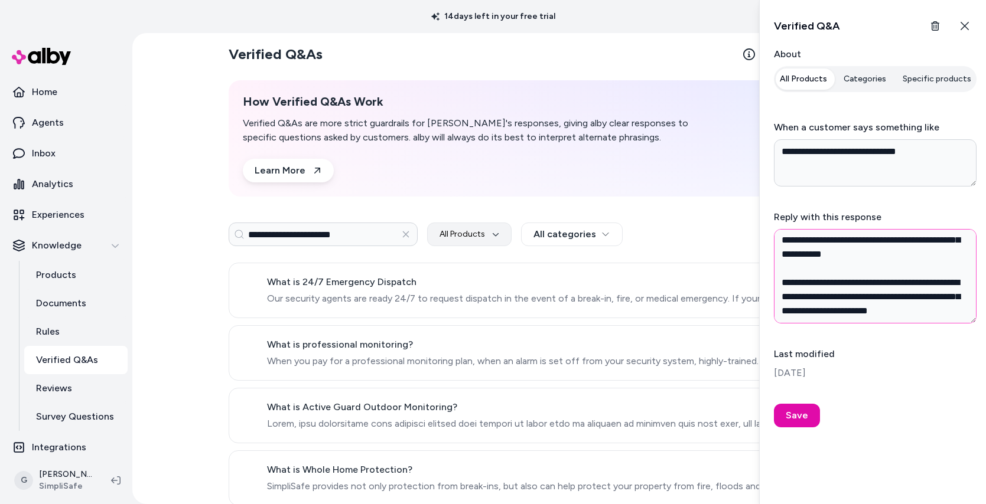
drag, startPoint x: 783, startPoint y: 237, endPoint x: 884, endPoint y: 472, distance: 256.1
click at [884, 472] on div "**********" at bounding box center [872, 252] width 227 height 504
type textarea "*"
click at [344, 232] on input "**********" at bounding box center [323, 235] width 189 height 24
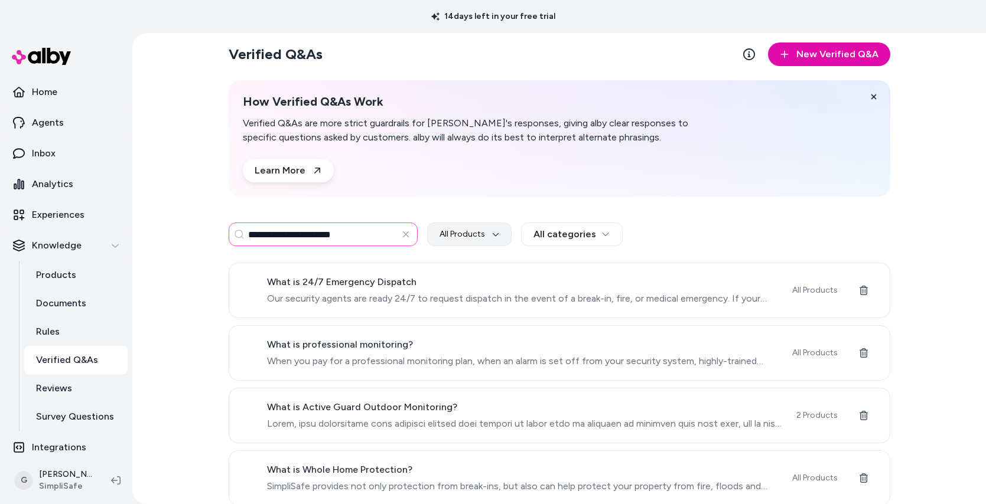
click at [344, 232] on input "**********" at bounding box center [323, 235] width 189 height 24
type input "**********"
click at [360, 302] on span "When you pay for a professional monitoring plan, when an alarm is set off from …" at bounding box center [522, 299] width 511 height 14
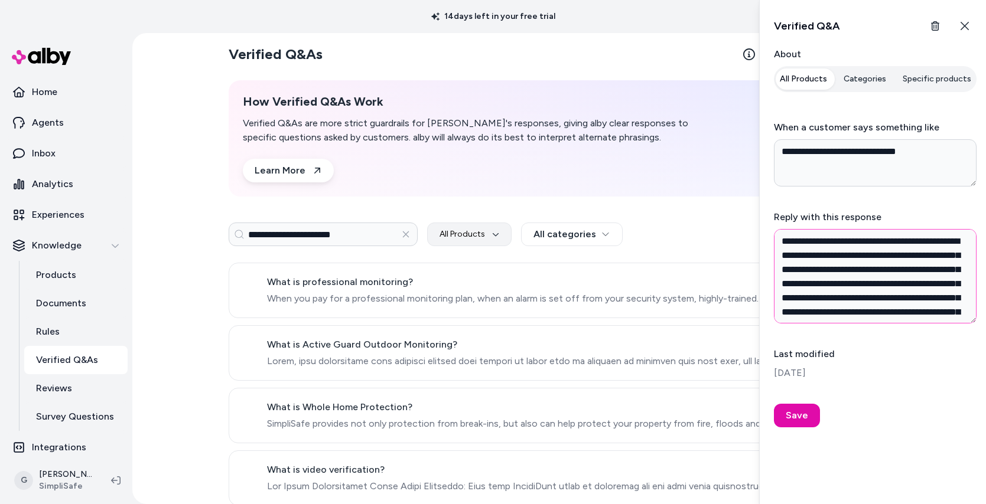
scroll to position [171, 0]
drag, startPoint x: 781, startPoint y: 240, endPoint x: 876, endPoint y: 468, distance: 247.6
click at [876, 468] on div "**********" at bounding box center [872, 252] width 227 height 504
type textarea "*"
click at [281, 233] on input "**********" at bounding box center [323, 235] width 189 height 24
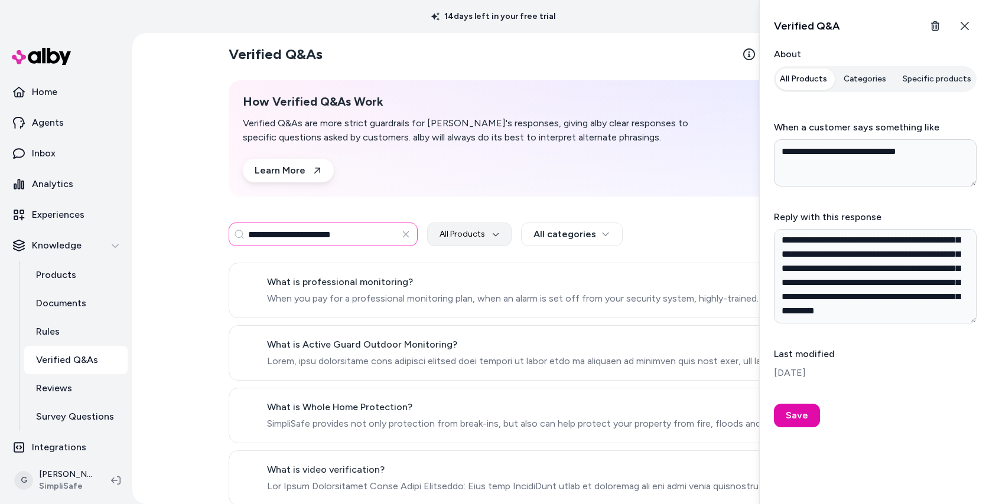
click at [281, 233] on input "**********" at bounding box center [323, 235] width 189 height 24
paste input
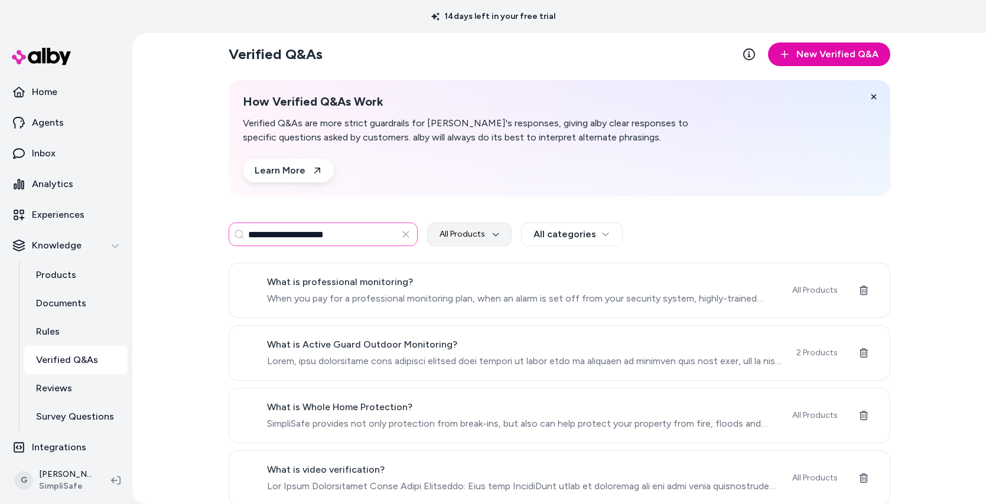
type input "**********"
click at [321, 289] on div "What is Whole Home Protection? SimpliSafe provides not only protection from bre…" at bounding box center [522, 290] width 511 height 31
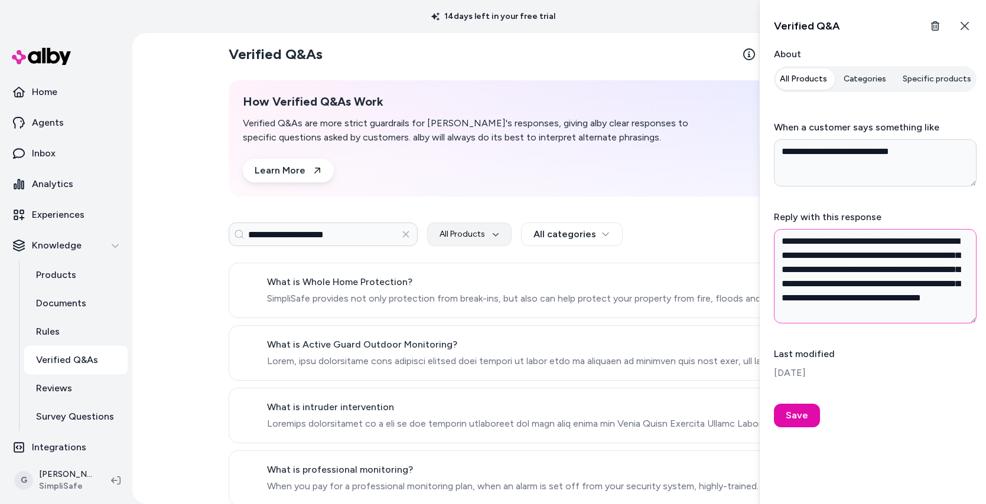
scroll to position [15, 0]
drag, startPoint x: 781, startPoint y: 237, endPoint x: 908, endPoint y: 482, distance: 276.3
click at [908, 482] on div "**********" at bounding box center [872, 252] width 227 height 504
type textarea "*"
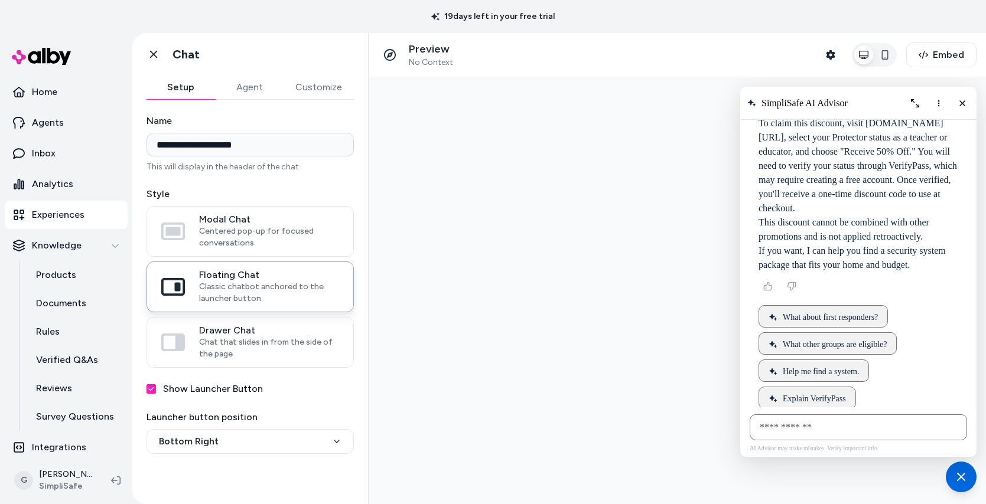
scroll to position [622, 0]
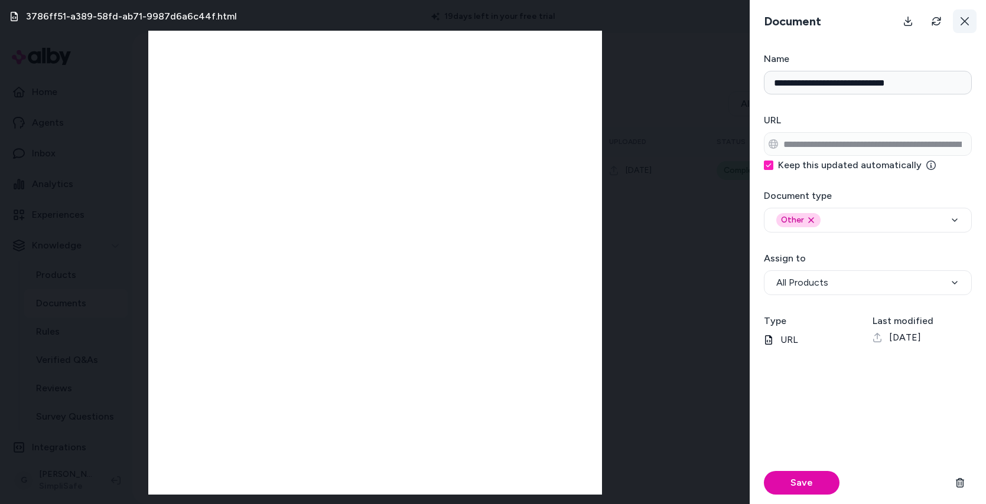
click at [965, 18] on icon at bounding box center [964, 21] width 9 height 9
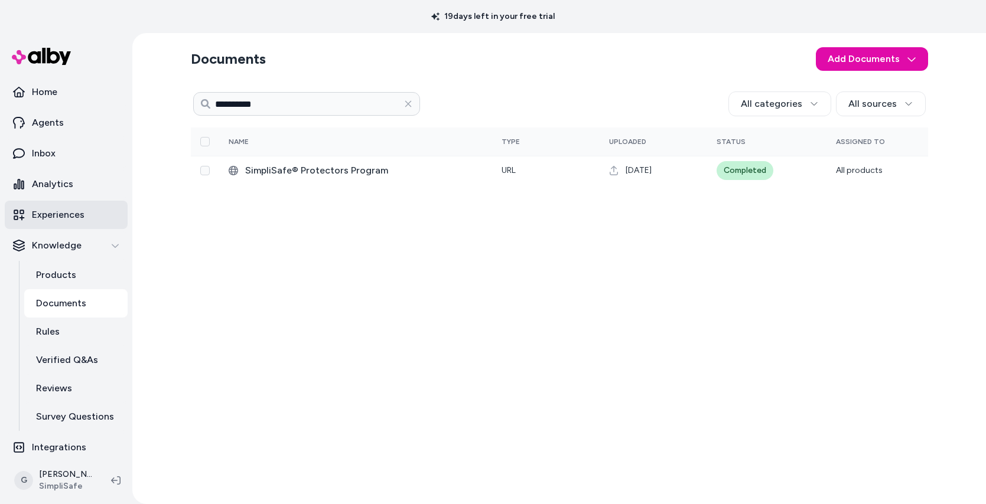
click at [55, 208] on p "Experiences" at bounding box center [58, 215] width 53 height 14
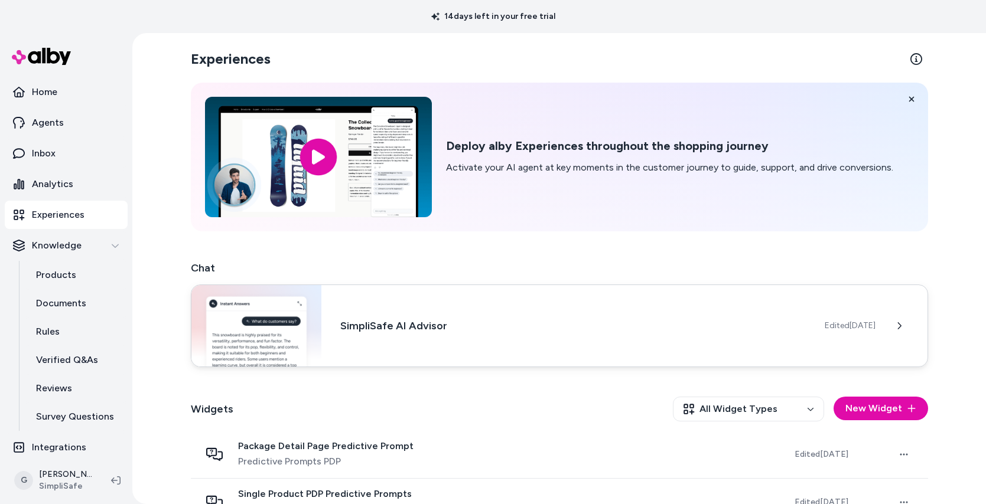
click at [364, 319] on h3 "SimpliSafe AI Advisor" at bounding box center [572, 326] width 465 height 17
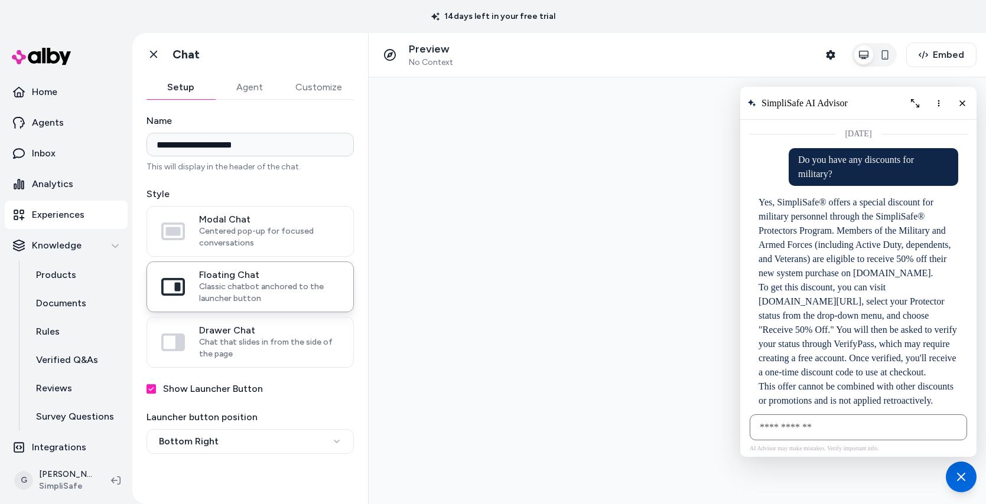
scroll to position [767, 0]
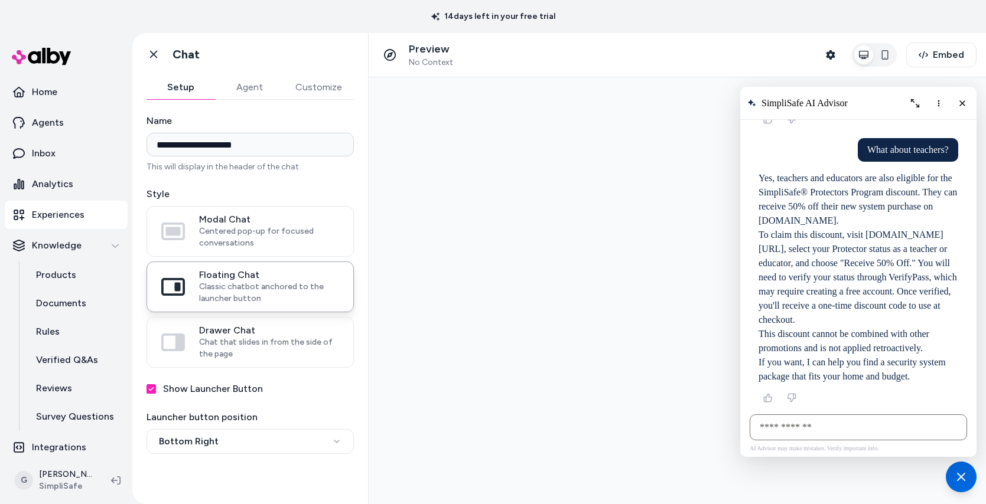
click at [936, 102] on icon "More options" at bounding box center [938, 103] width 9 height 9
click at [916, 131] on span "Clear conversation" at bounding box center [892, 127] width 62 height 9
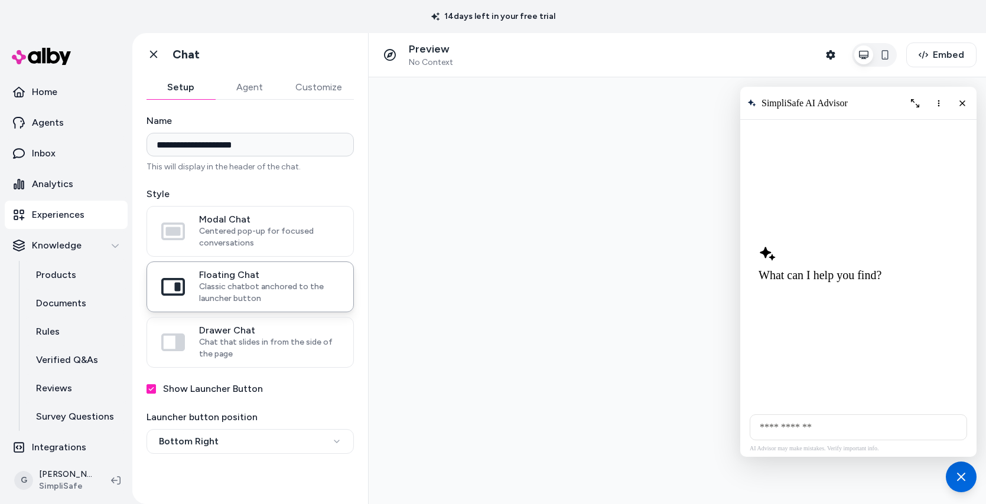
click at [808, 420] on input "AI Shopping Assistant" at bounding box center [857, 428] width 217 height 26
type input "**********"
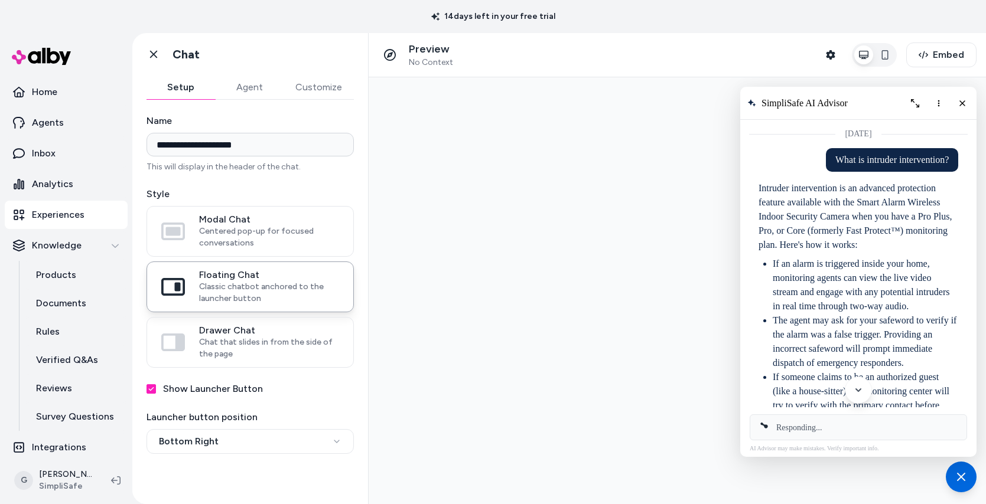
drag, startPoint x: 818, startPoint y: 401, endPoint x: 744, endPoint y: 191, distance: 222.3
click at [744, 191] on div "[DATE]" at bounding box center [858, 264] width 236 height 288
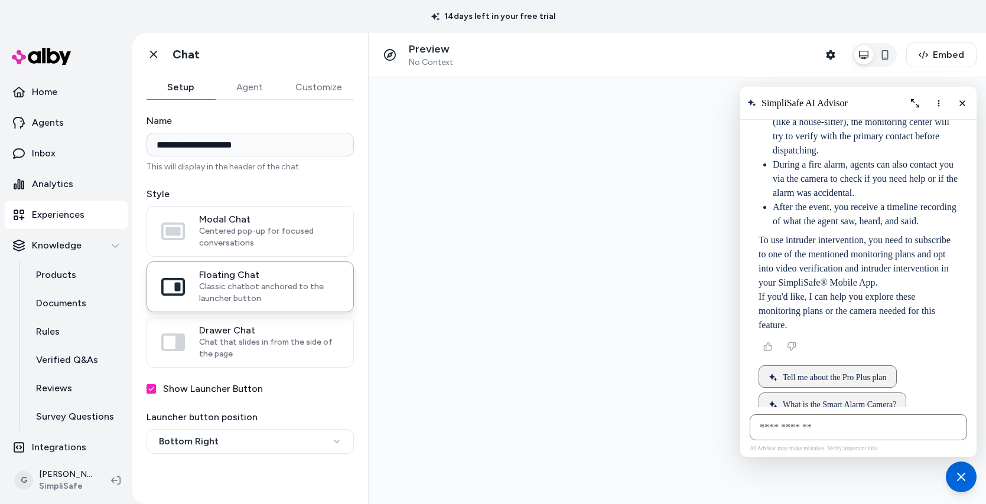
scroll to position [385, 0]
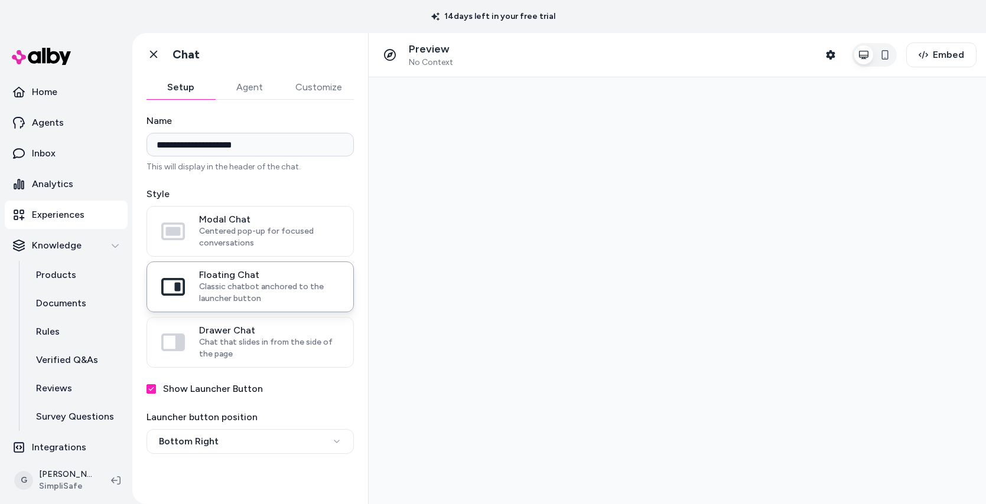
click at [656, 161] on div at bounding box center [677, 290] width 617 height 427
click at [446, 72] on div "Preview No Context Shopper Context Embed" at bounding box center [677, 55] width 617 height 44
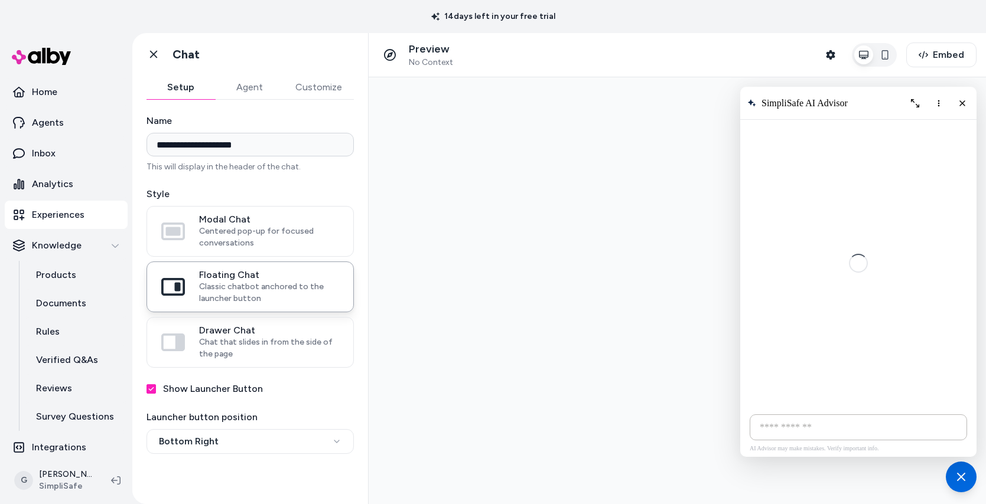
click at [442, 63] on span "No Context" at bounding box center [431, 62] width 44 height 11
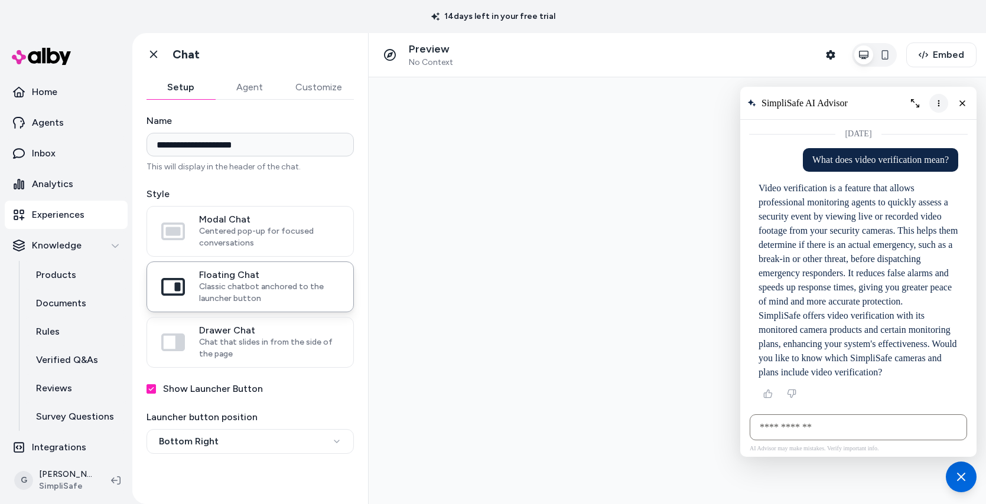
click at [944, 105] on button "More options" at bounding box center [938, 103] width 19 height 19
click at [914, 133] on button "Clear conversation" at bounding box center [891, 127] width 112 height 19
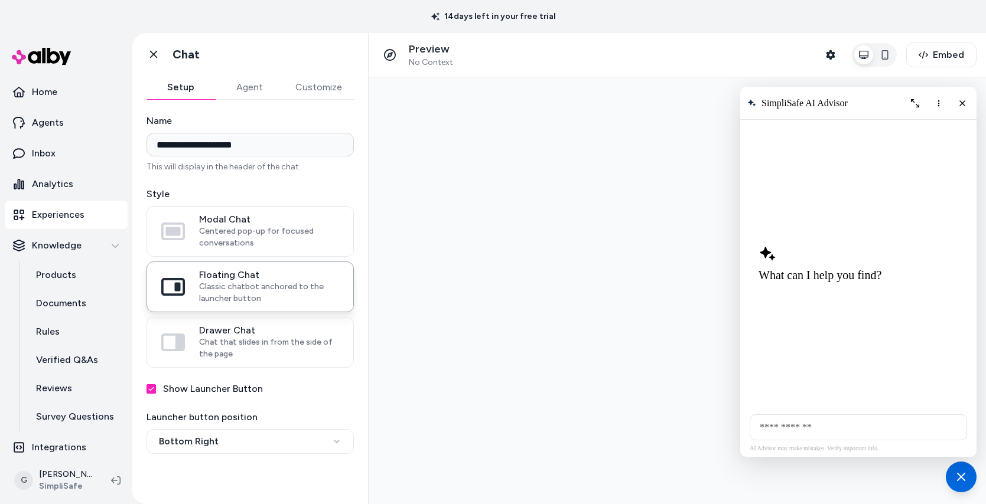
click at [803, 423] on input "AI Shopping Assistant" at bounding box center [857, 428] width 217 height 26
type input "**********"
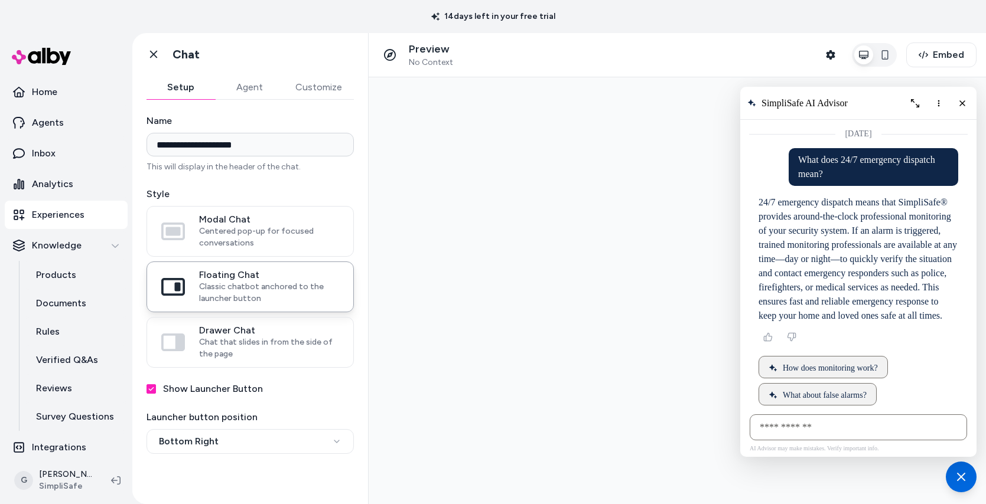
drag, startPoint x: 938, startPoint y: 242, endPoint x: 748, endPoint y: 207, distance: 194.0
click at [748, 207] on div "[DATE]" at bounding box center [858, 264] width 236 height 288
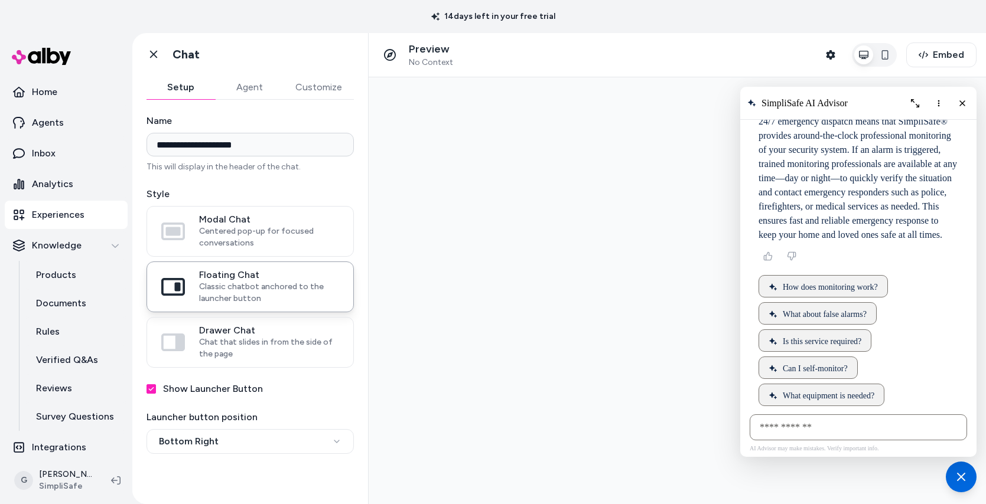
scroll to position [117, 0]
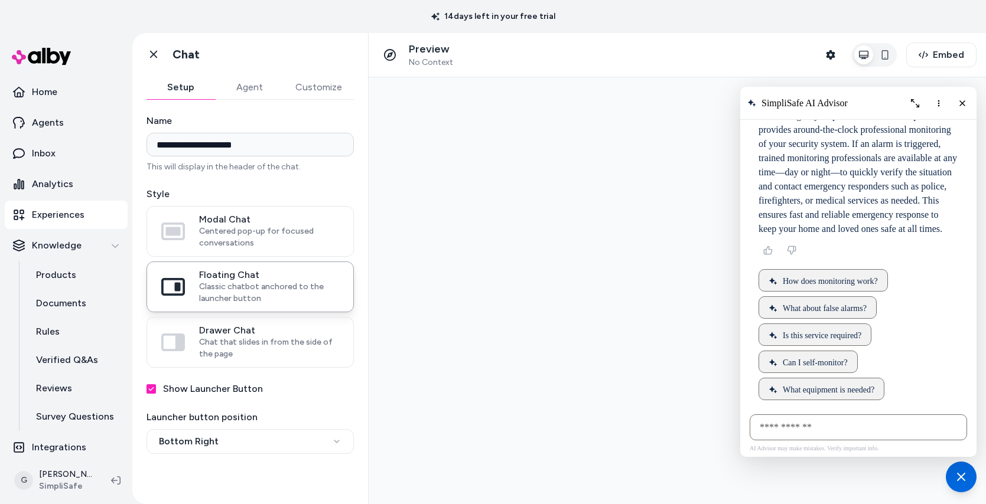
click at [873, 251] on div "AI Shopping Assistant" at bounding box center [830, 230] width 86 height 194
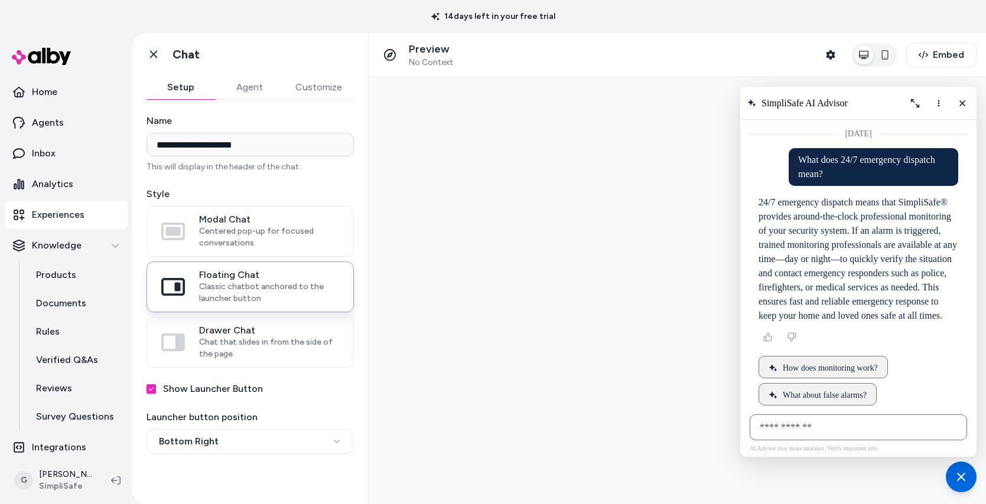
scroll to position [80, 0]
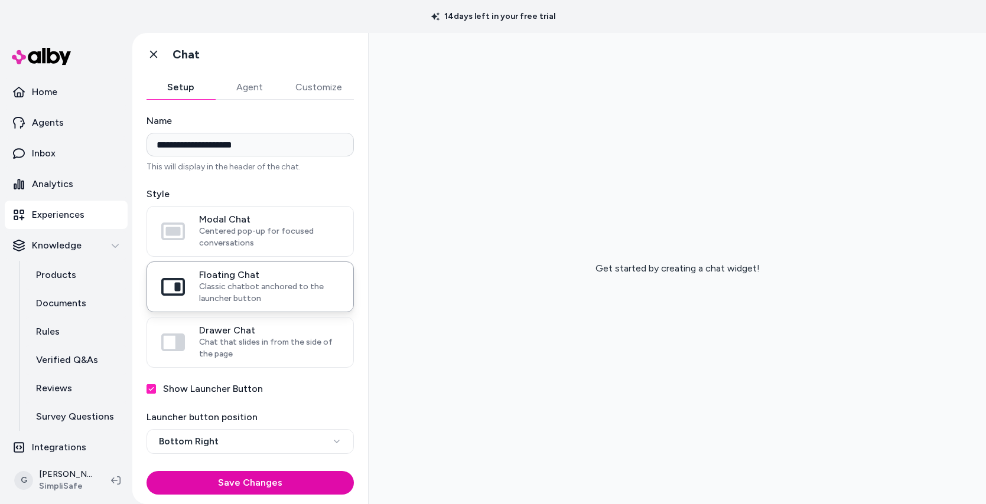
click at [789, 261] on div "Get started by creating a chat widget!" at bounding box center [677, 268] width 617 height 471
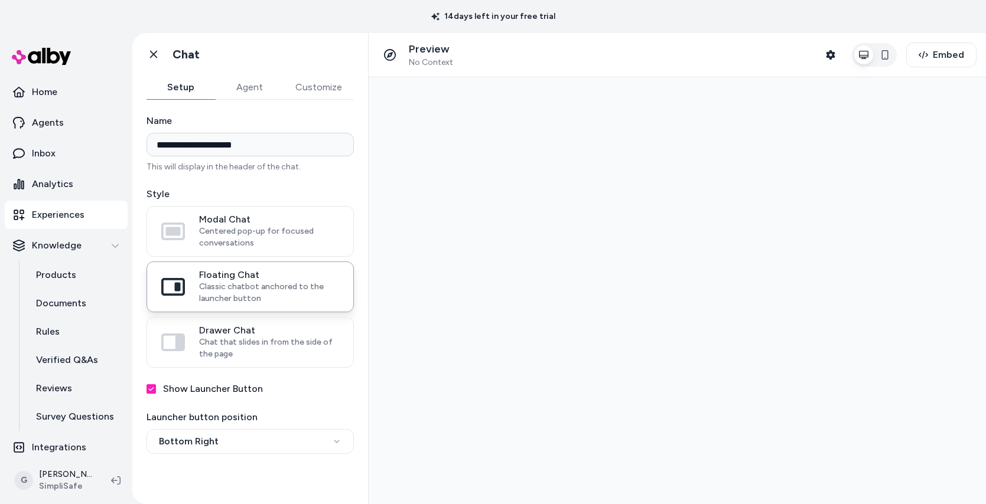
scroll to position [0, 0]
click at [38, 146] on p "Inbox" at bounding box center [44, 153] width 24 height 14
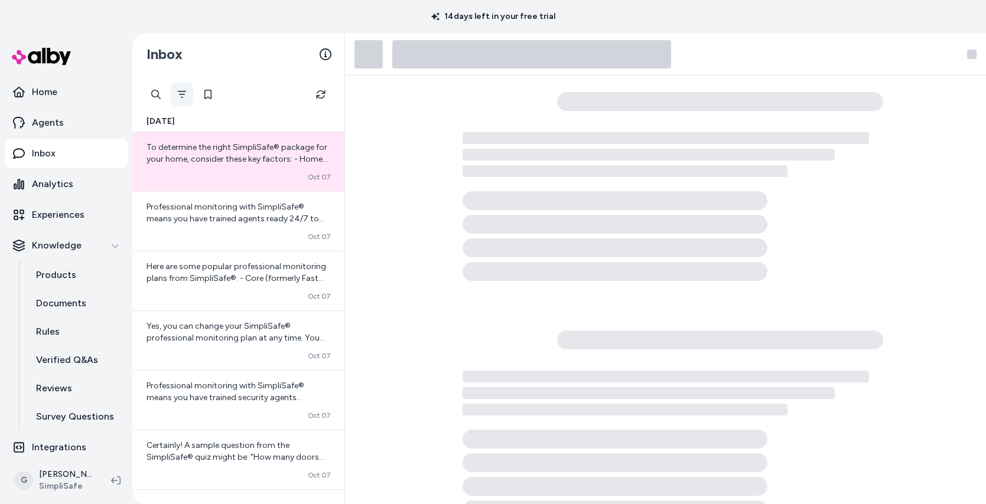
click at [178, 94] on icon "Filter" at bounding box center [181, 94] width 9 height 9
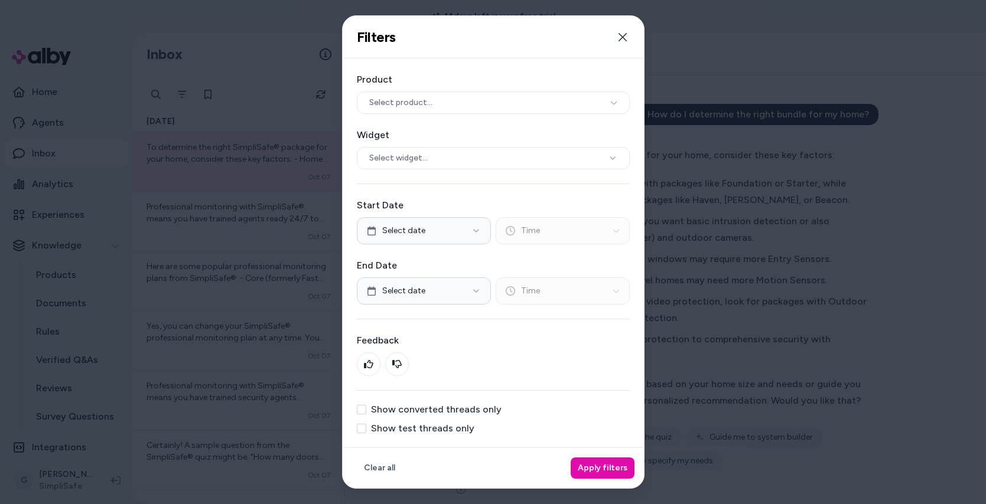
click at [357, 425] on button "Show test threads only" at bounding box center [361, 428] width 9 height 9
click at [584, 472] on button "Apply filters" at bounding box center [603, 468] width 64 height 21
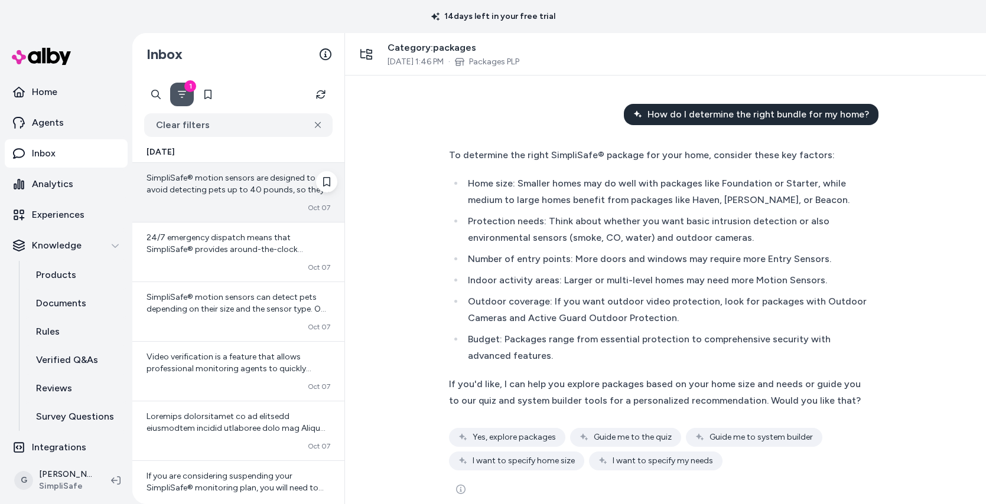
click at [215, 198] on div "SimpliSafe® motion sensors are designed to avoid detecting pets up to 40 pounds…" at bounding box center [238, 192] width 212 height 59
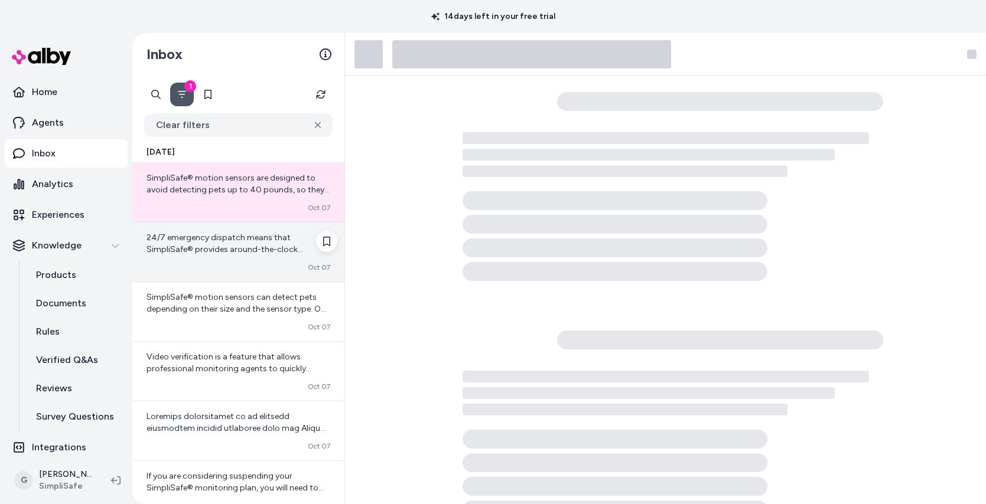
click at [206, 253] on span "24/7 emergency dispatch means that SimpliSafe® provides around-the-clock profes…" at bounding box center [233, 297] width 174 height 128
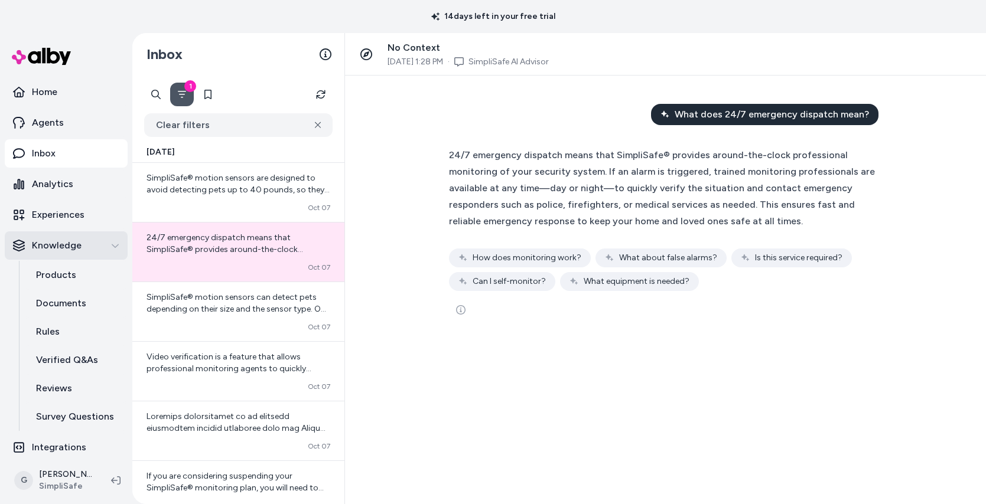
click at [66, 249] on p "Knowledge" at bounding box center [57, 246] width 50 height 14
click at [66, 223] on link "Experiences" at bounding box center [66, 215] width 123 height 28
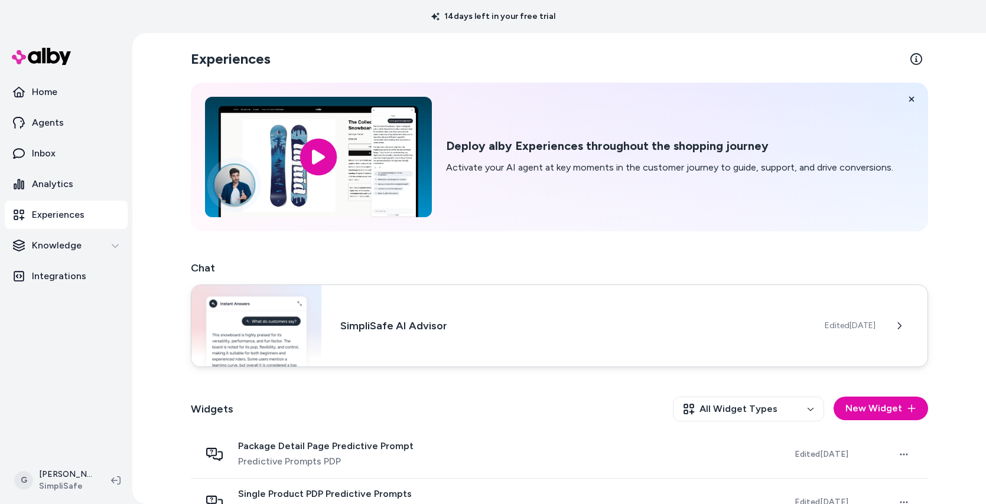
click at [398, 363] on div "SimpliSafe AI Advisor Edited [DATE]" at bounding box center [559, 326] width 737 height 83
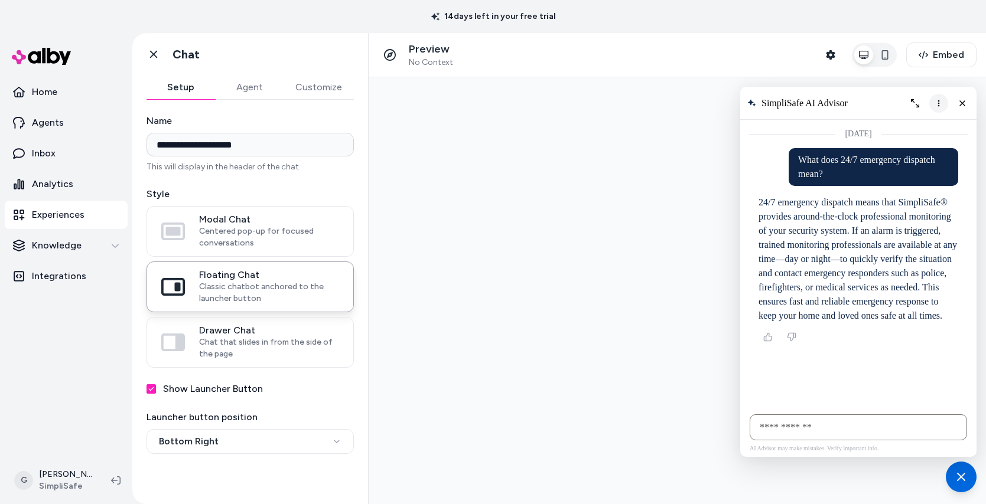
click at [931, 102] on button "More options" at bounding box center [938, 103] width 19 height 19
click at [917, 128] on span "Clear conversation" at bounding box center [892, 127] width 62 height 9
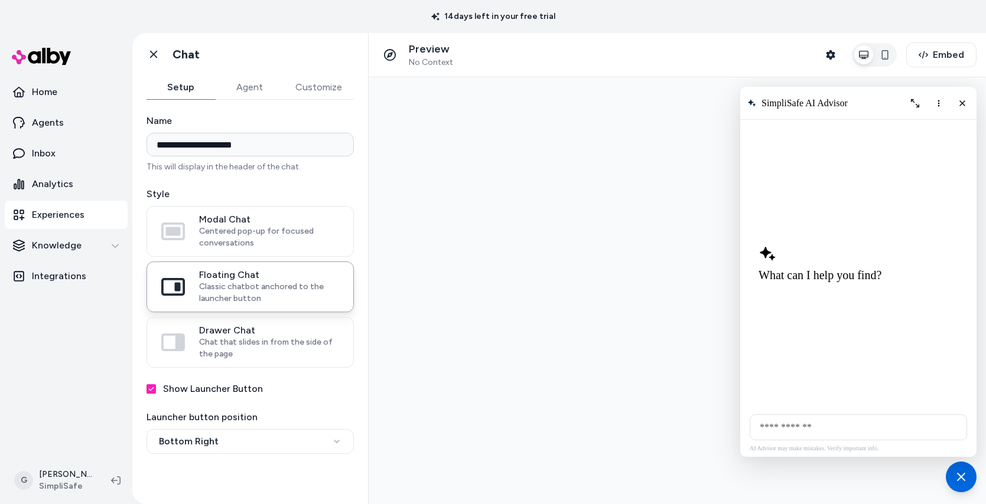
click at [803, 433] on input "AI Shopping Assistant" at bounding box center [857, 428] width 217 height 26
type input "**********"
click at [782, 421] on input "**********" at bounding box center [857, 428] width 217 height 26
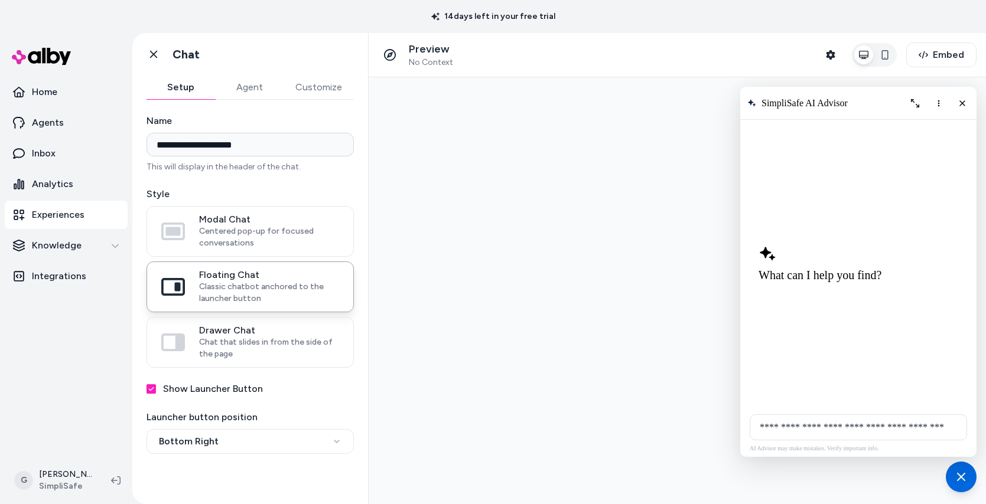
type input "**********"
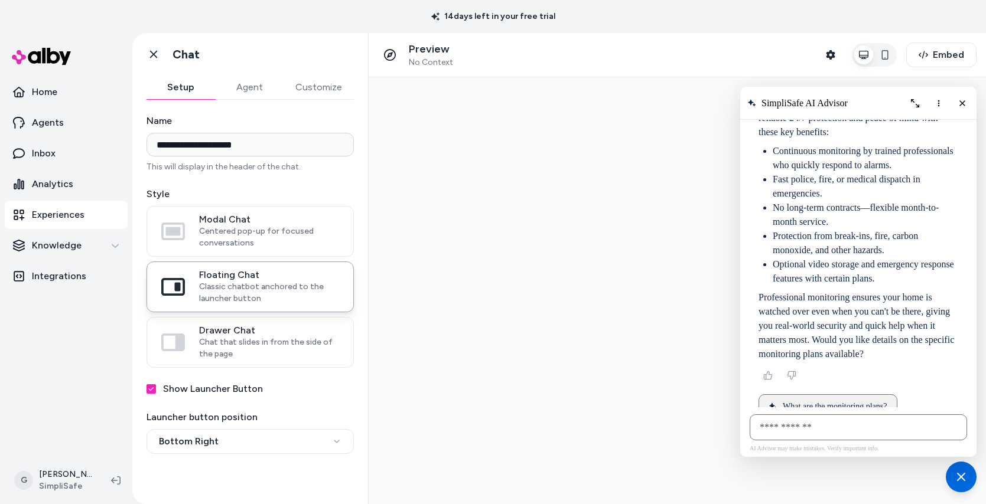
scroll to position [240, 0]
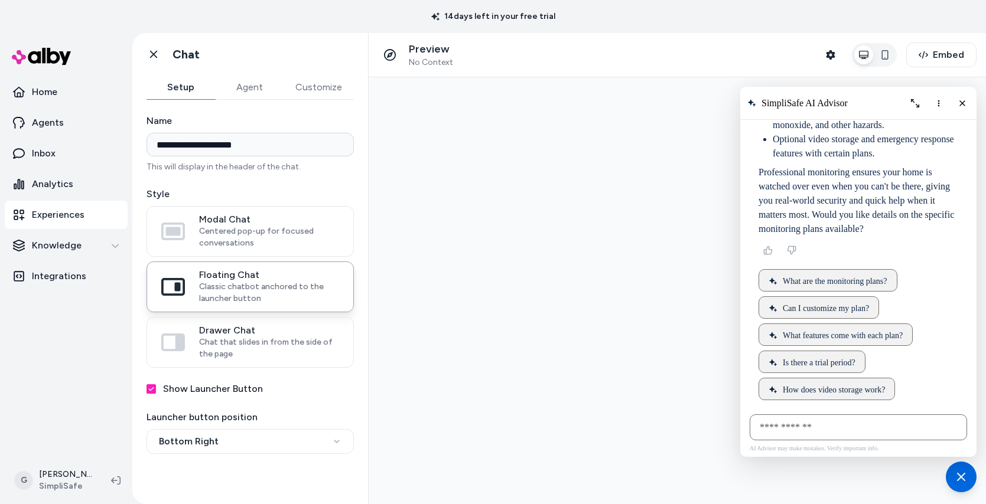
drag, startPoint x: 760, startPoint y: 191, endPoint x: 966, endPoint y: 234, distance: 210.1
click at [966, 234] on div "AI Shopping Assistant" at bounding box center [858, 165] width 219 height 483
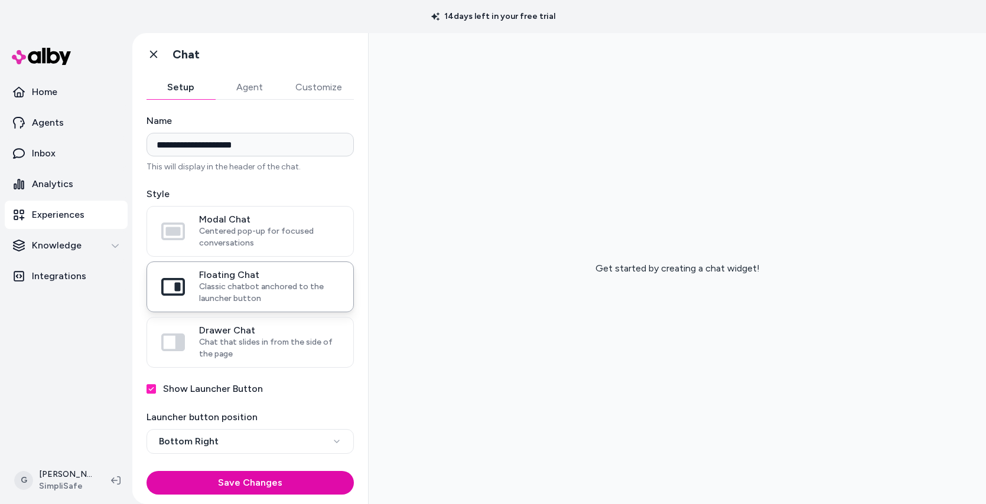
click at [599, 163] on div "Get started by creating a chat widget!" at bounding box center [677, 268] width 617 height 471
click at [608, 204] on div "Get started by creating a chat widget!" at bounding box center [677, 268] width 617 height 471
click at [622, 133] on div "Get started by creating a chat widget!" at bounding box center [677, 268] width 617 height 471
click at [67, 154] on link "Inbox" at bounding box center [66, 153] width 123 height 28
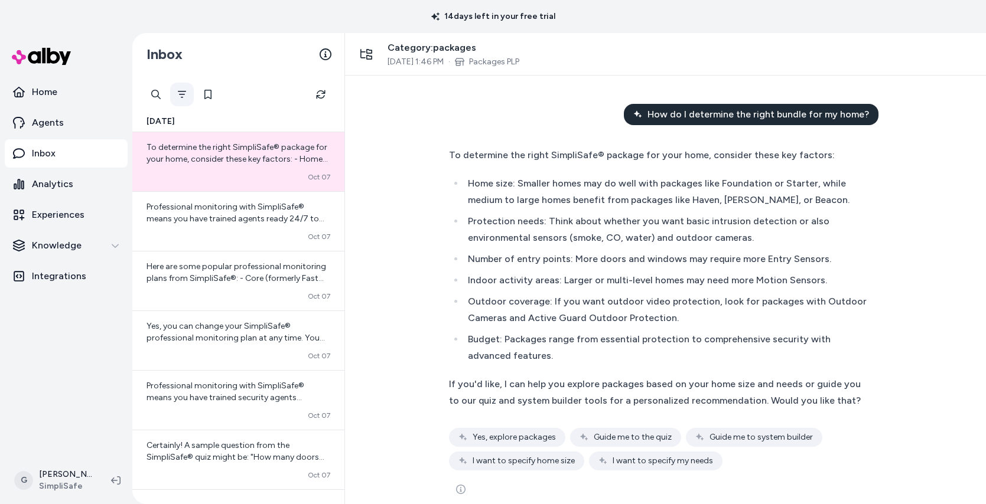
click at [176, 89] on button "Filter" at bounding box center [182, 95] width 24 height 24
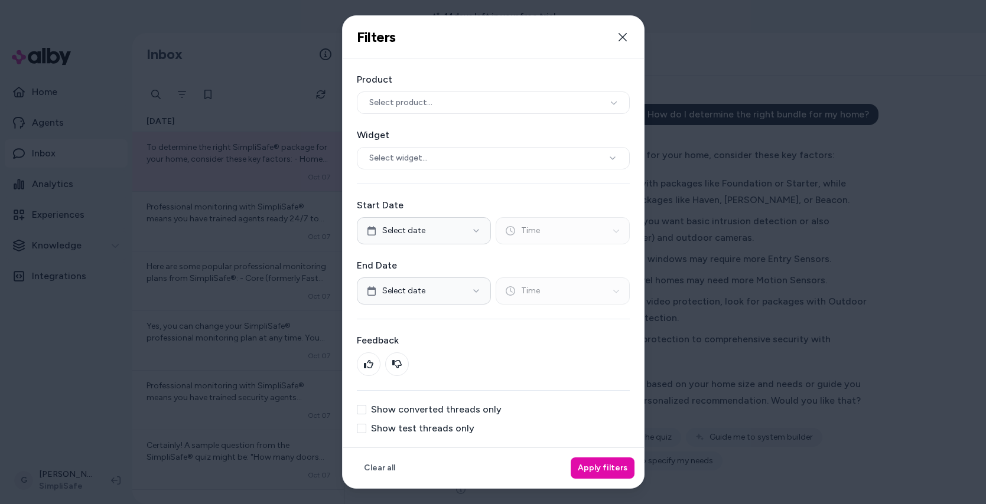
click at [416, 434] on label "Show test threads only" at bounding box center [422, 428] width 103 height 9
click at [366, 434] on button "Show test threads only" at bounding box center [361, 428] width 9 height 9
click at [598, 474] on button "Apply filters" at bounding box center [603, 468] width 64 height 21
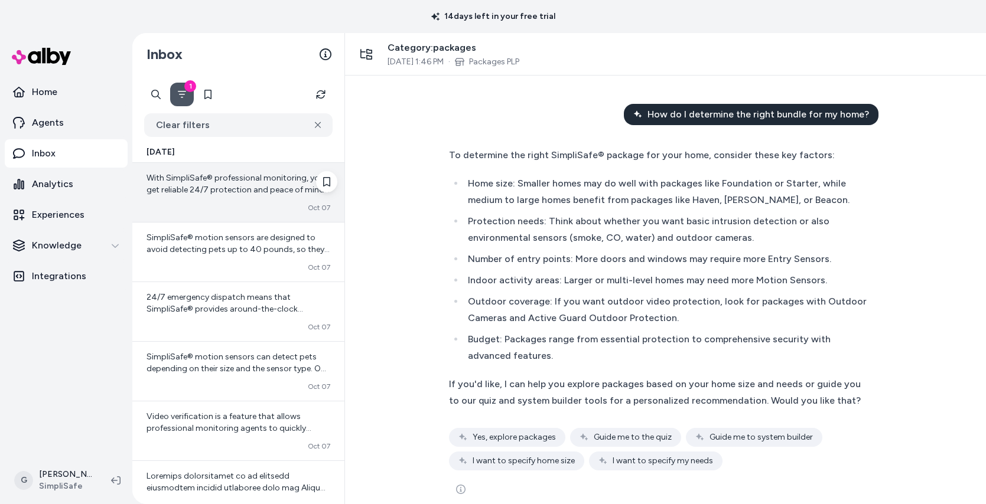
click at [259, 195] on div "With SimpliSafe® professional monitoring, you get reliable 24/7 protection and …" at bounding box center [238, 184] width 184 height 24
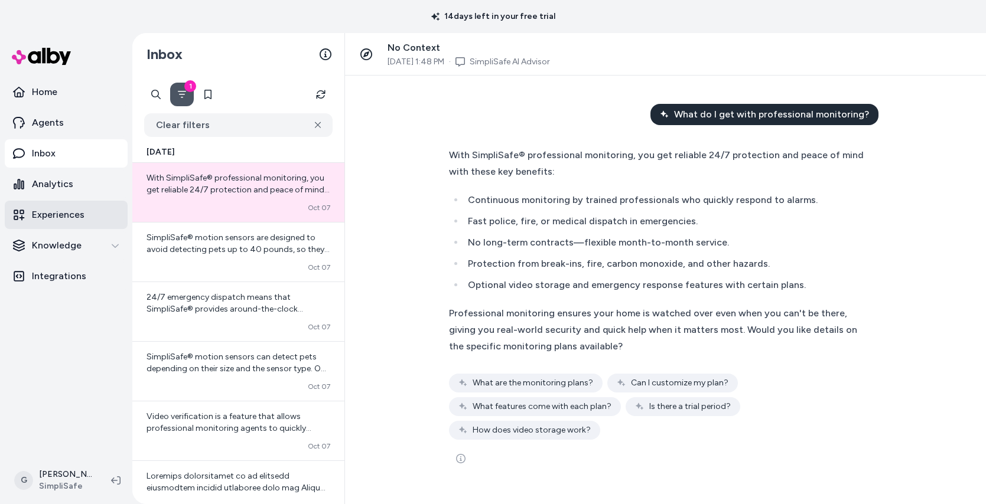
click at [51, 216] on p "Experiences" at bounding box center [58, 215] width 53 height 14
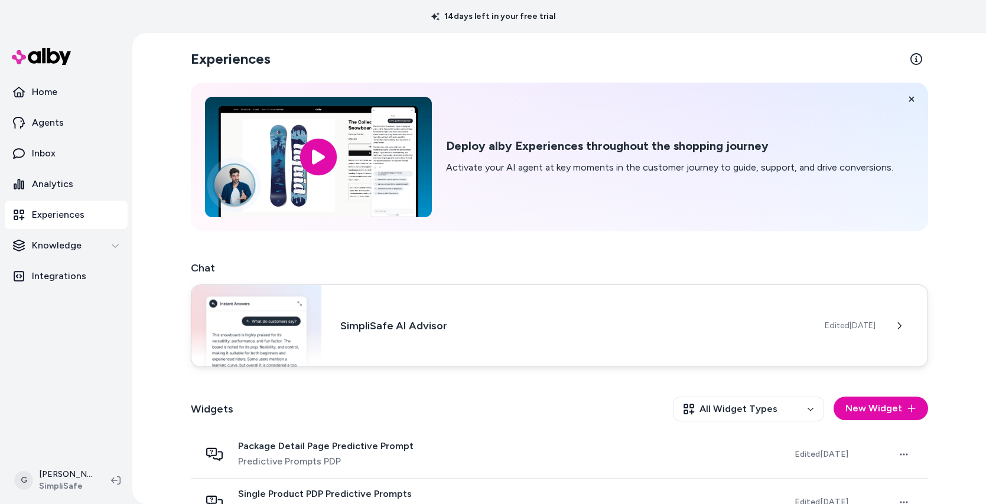
click at [466, 299] on div "SimpliSafe AI Advisor Edited [DATE]" at bounding box center [559, 326] width 737 height 83
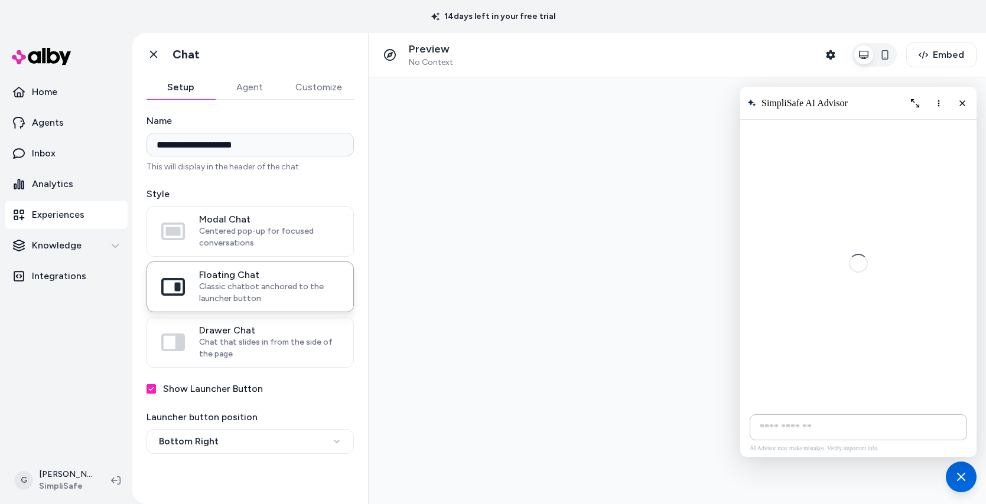
scroll to position [91, 0]
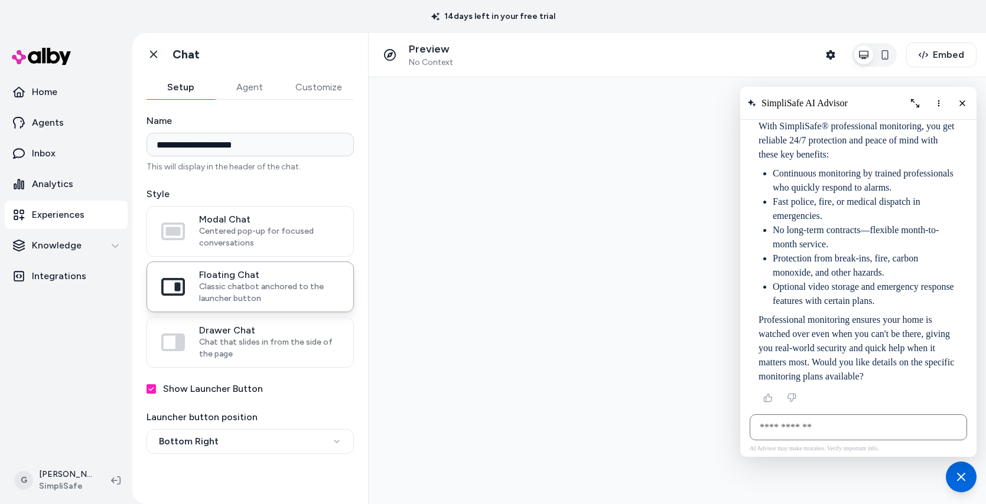
click at [941, 110] on button "More options" at bounding box center [938, 103] width 19 height 19
click at [937, 131] on div "Clear conversation" at bounding box center [891, 127] width 93 height 9
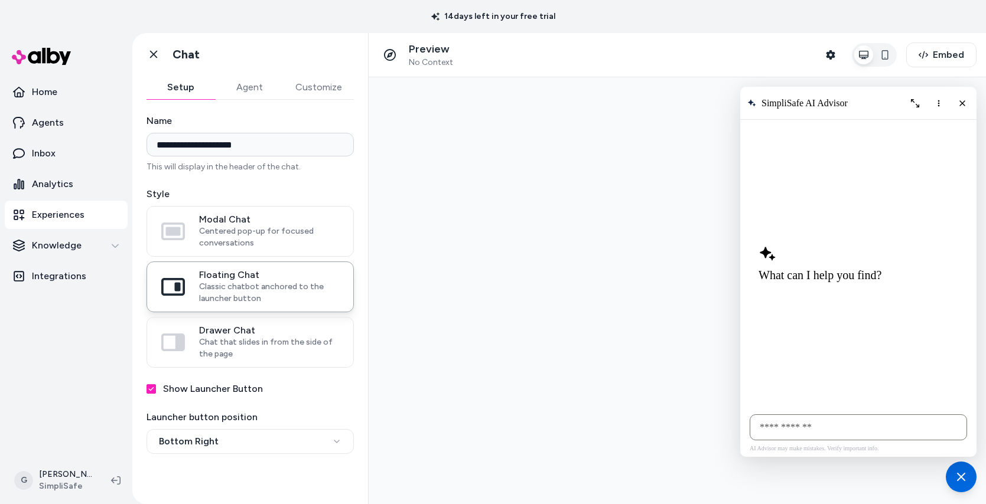
scroll to position [0, 0]
click at [804, 426] on input "AI Shopping Assistant" at bounding box center [857, 428] width 217 height 26
type input "**********"
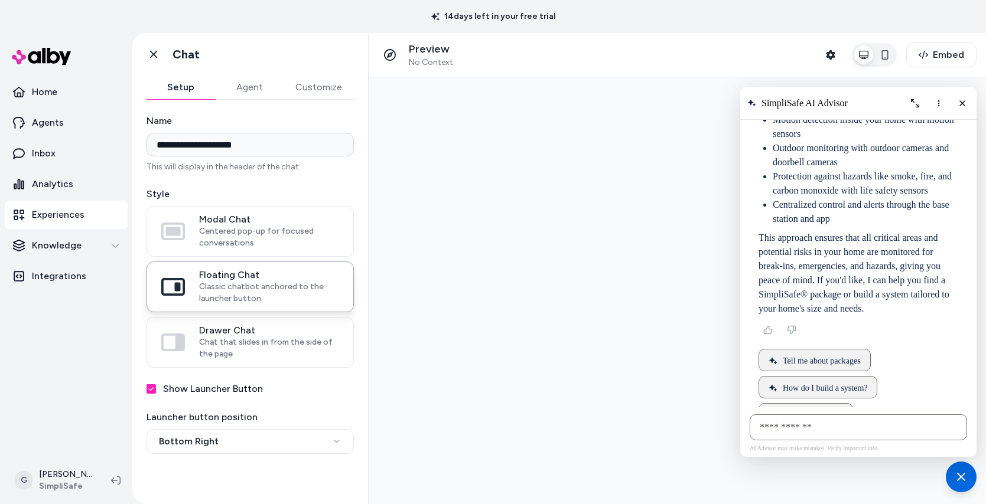
scroll to position [268, 0]
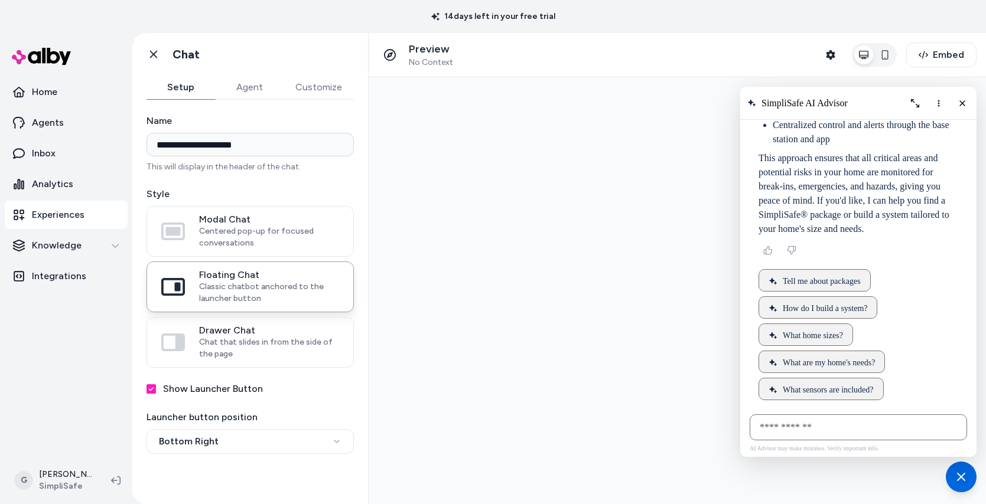
drag, startPoint x: 759, startPoint y: 141, endPoint x: 890, endPoint y: 227, distance: 156.6
click at [890, 227] on div ""Whole home protection" with SimpliSafe® typically means comprehensive security…" at bounding box center [899, 121] width 341 height 312
